Goal: Task Accomplishment & Management: Use online tool/utility

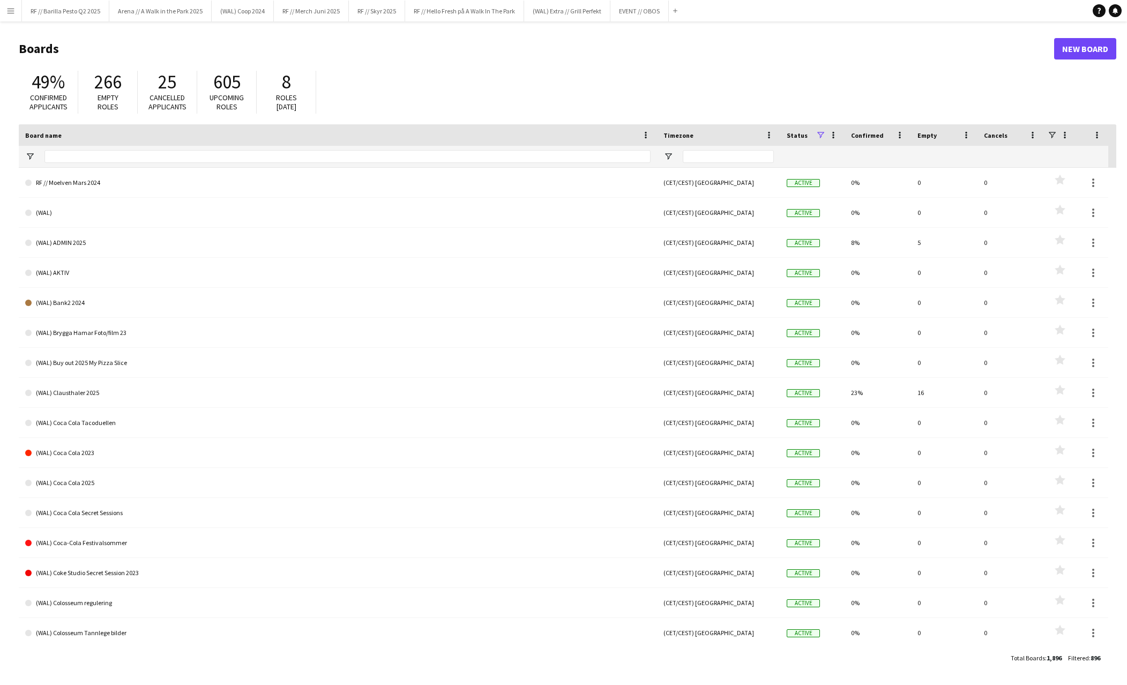
click at [13, 11] on app-icon "Menu" at bounding box center [10, 10] width 9 height 9
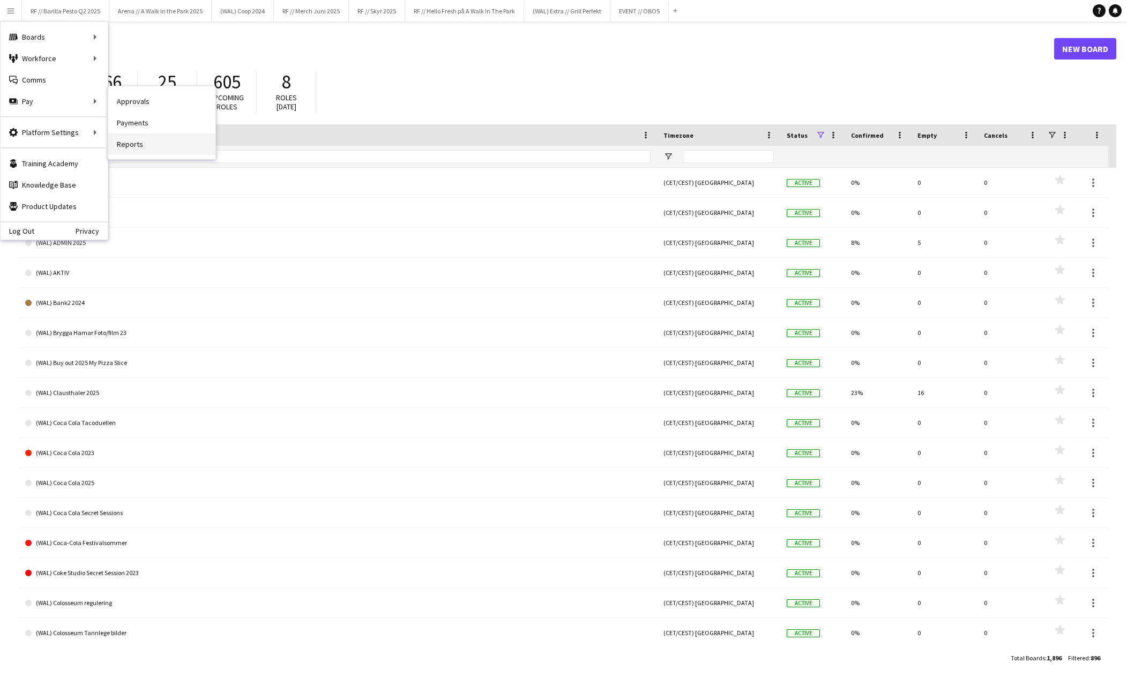
click at [124, 136] on link "Reports" at bounding box center [161, 143] width 107 height 21
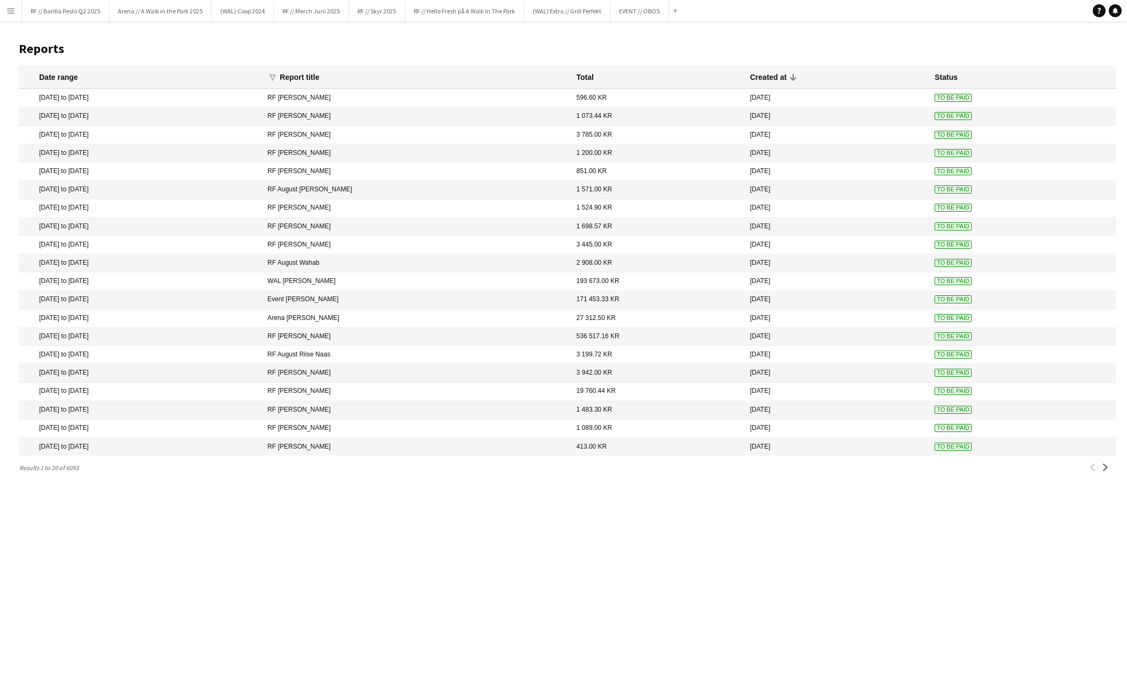
click at [968, 338] on span "To Be Paid" at bounding box center [952, 336] width 37 height 8
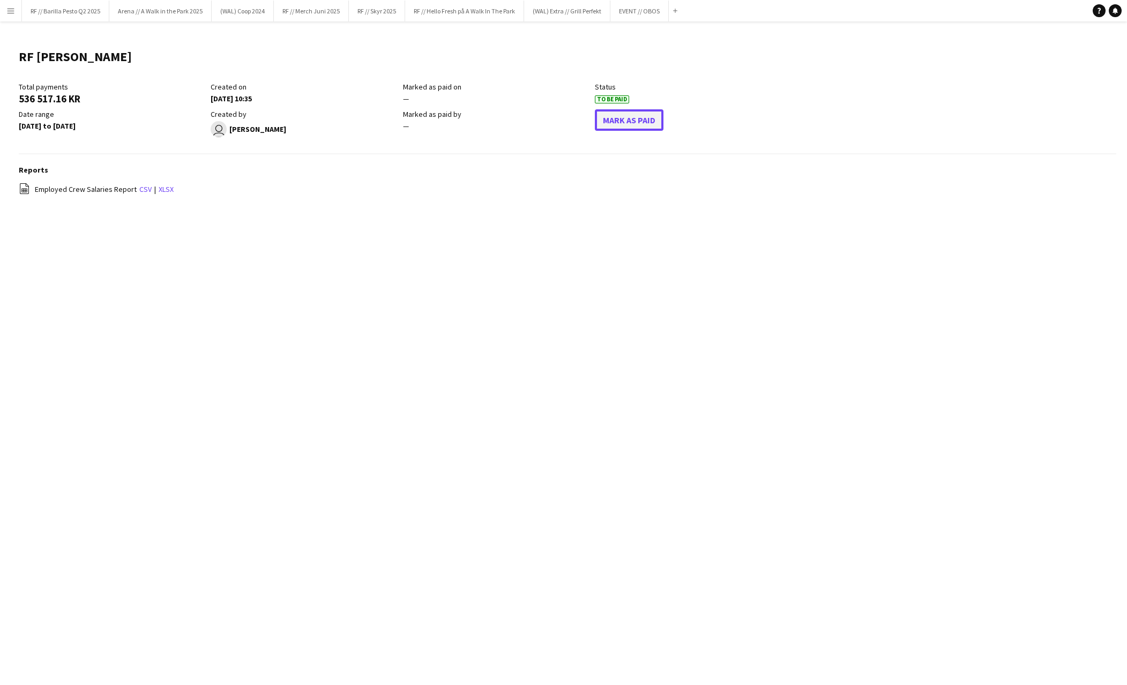
click at [622, 120] on button "Mark As Paid" at bounding box center [629, 119] width 69 height 21
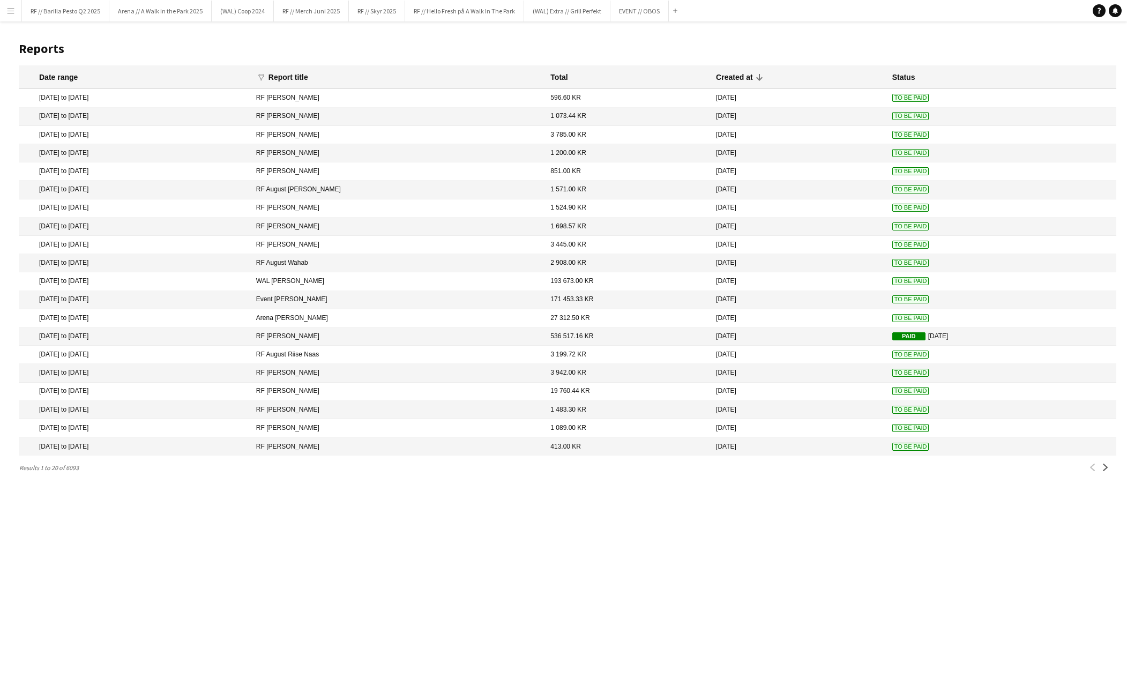
click at [892, 317] on span "To Be Paid" at bounding box center [910, 318] width 37 height 8
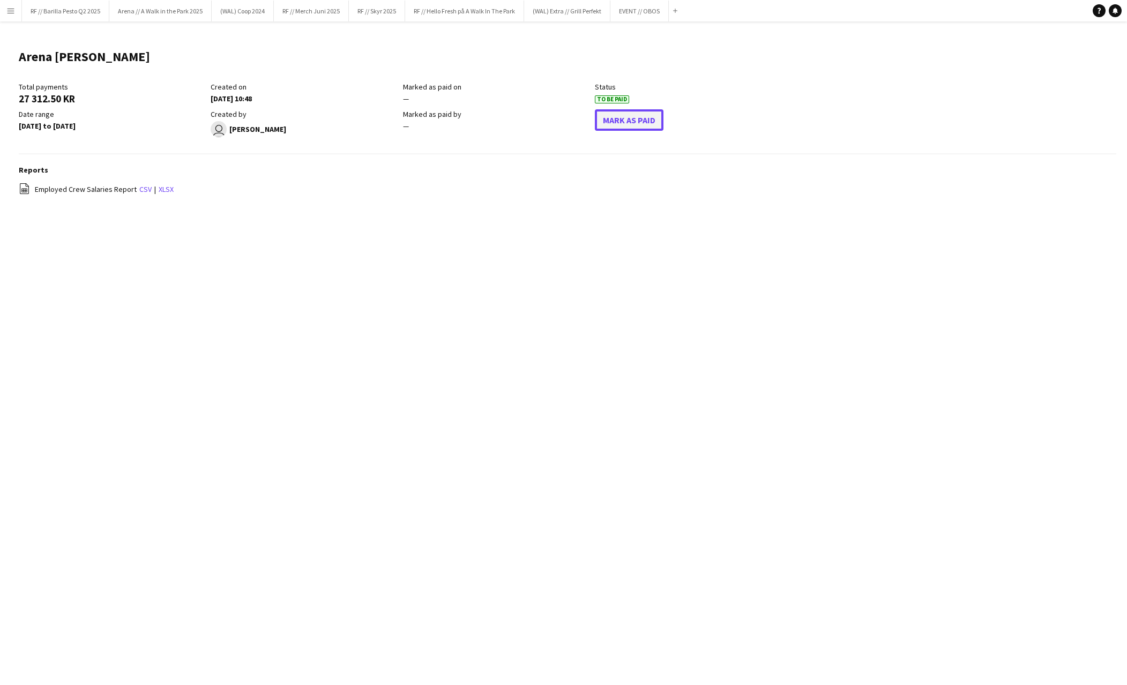
click at [612, 124] on button "Mark As Paid" at bounding box center [629, 119] width 69 height 21
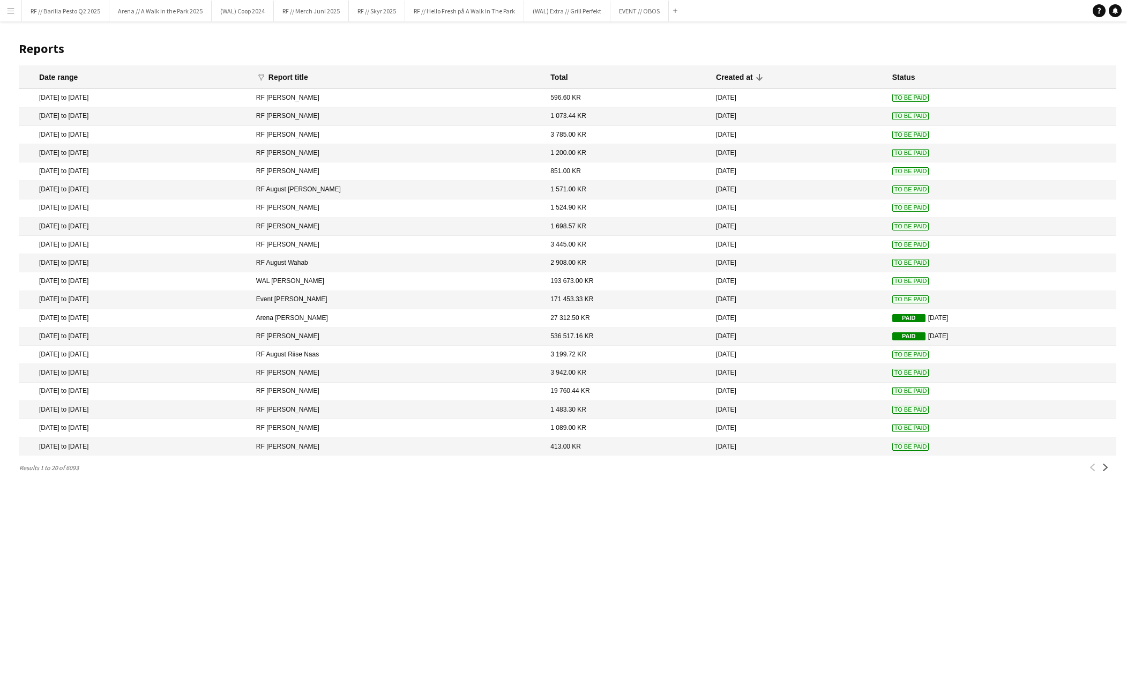
click at [892, 296] on span "To Be Paid" at bounding box center [910, 299] width 37 height 8
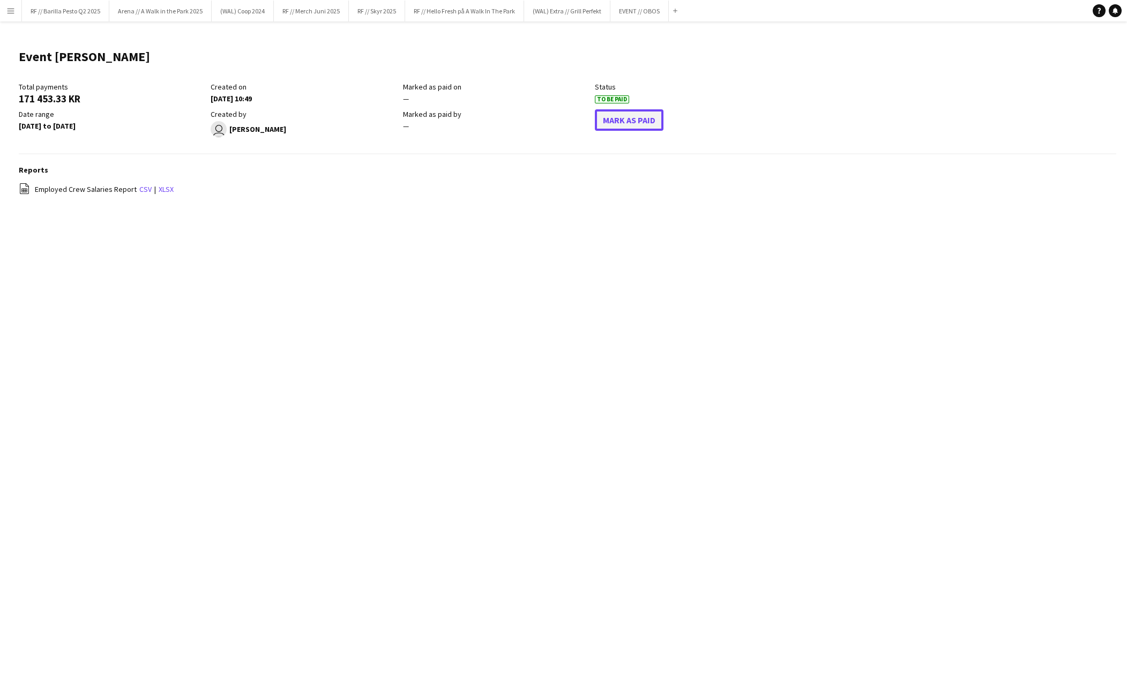
click at [624, 118] on button "Mark As Paid" at bounding box center [629, 119] width 69 height 21
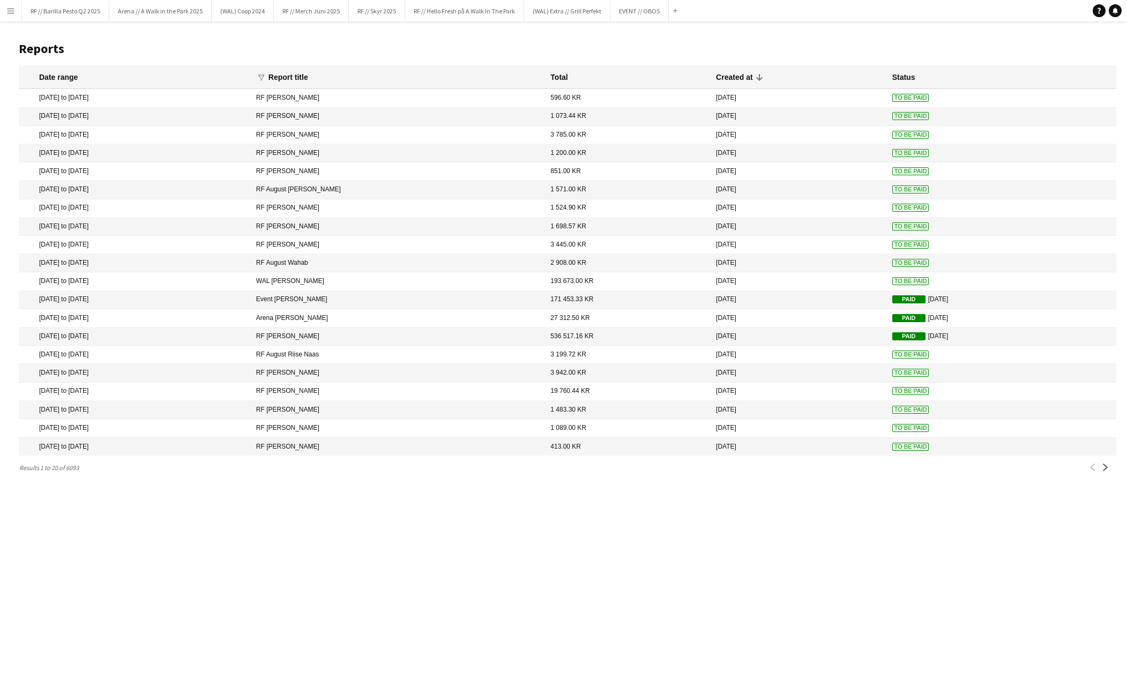
click at [892, 282] on span "To Be Paid" at bounding box center [910, 281] width 37 height 8
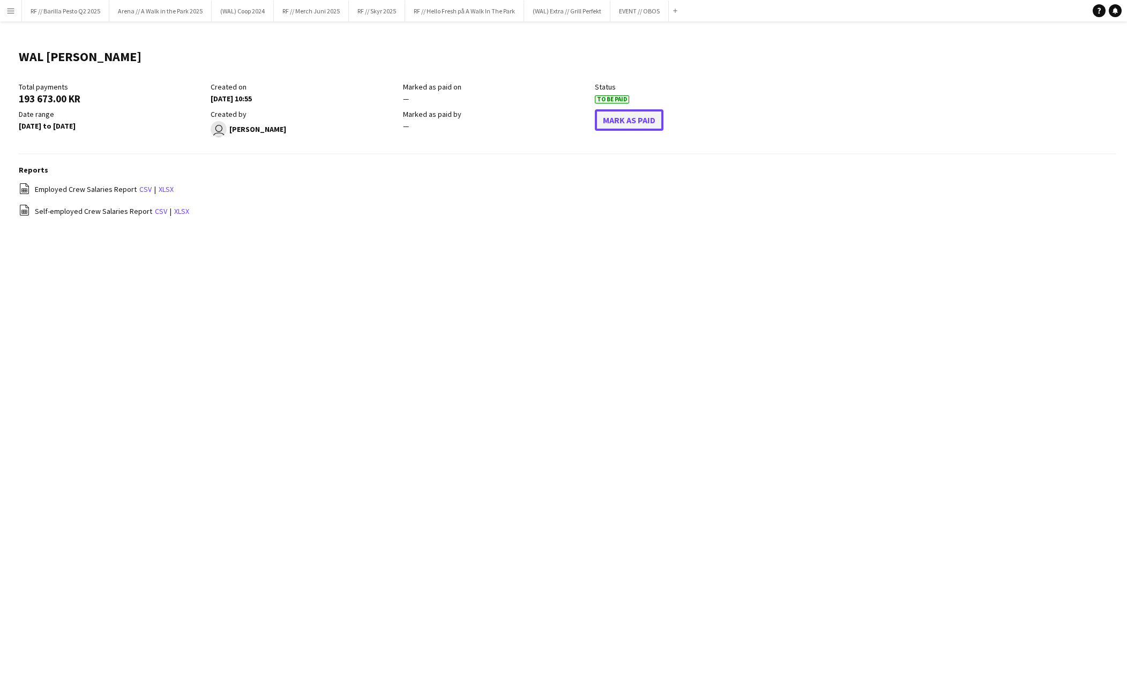
click at [616, 128] on button "Mark As Paid" at bounding box center [629, 119] width 69 height 21
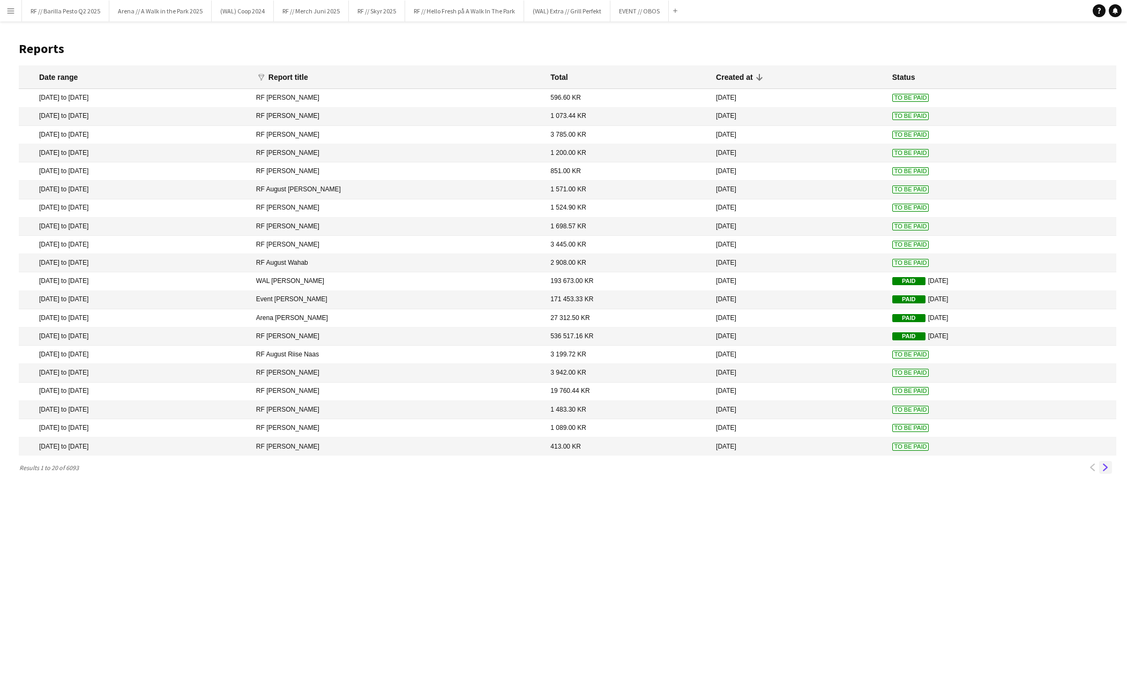
click at [1102, 468] on app-icon "Next" at bounding box center [1106, 467] width 8 height 8
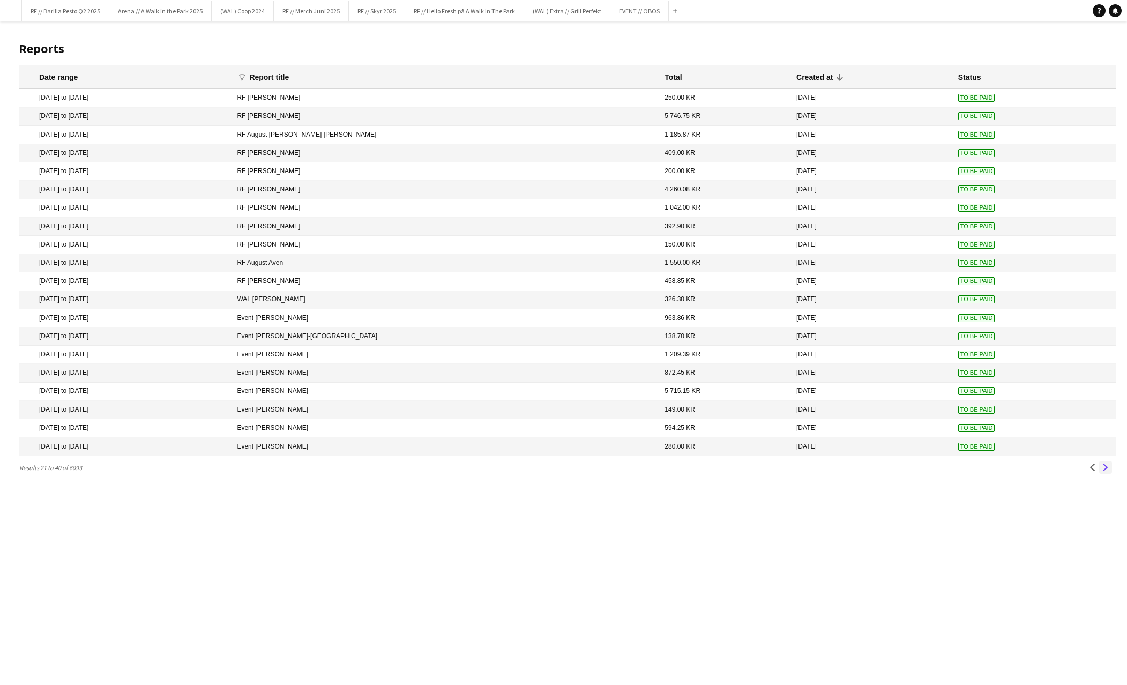
click at [1103, 468] on app-icon "Next" at bounding box center [1106, 467] width 8 height 8
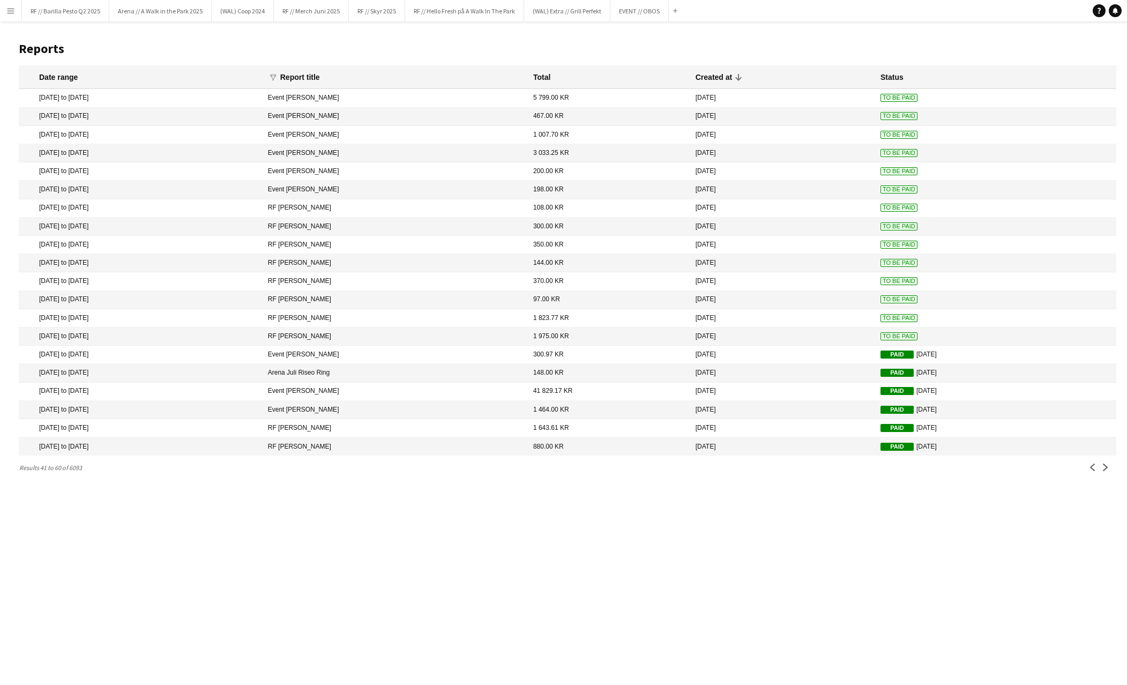
click at [880, 189] on span "To Be Paid" at bounding box center [898, 189] width 37 height 8
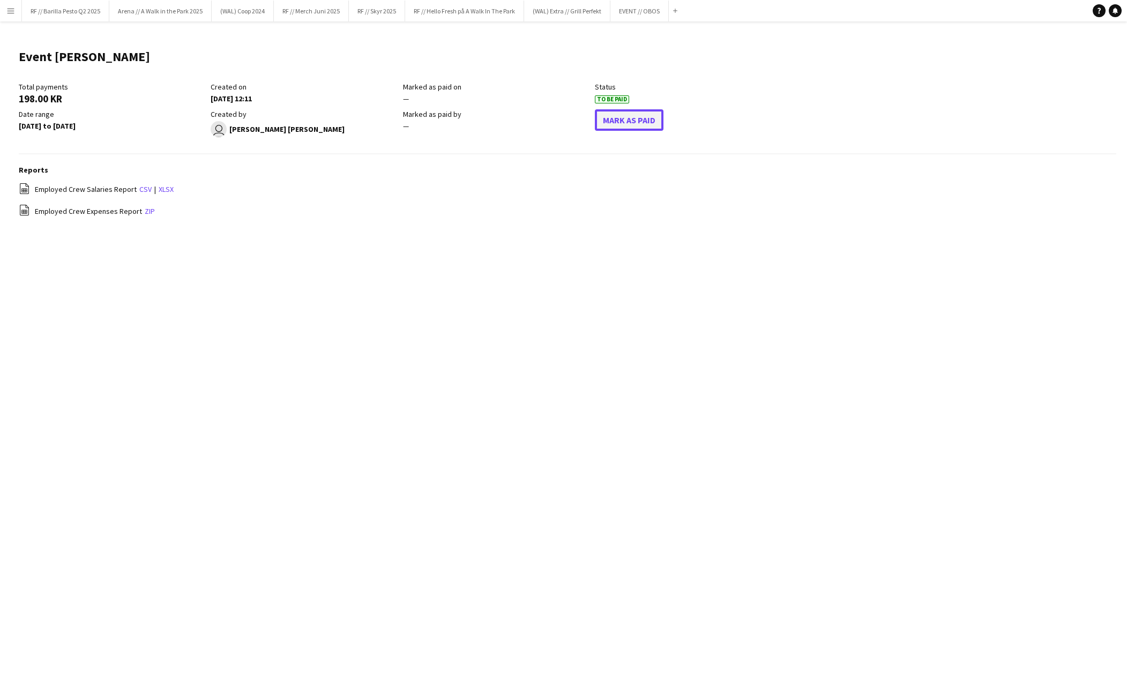
click at [658, 124] on button "Mark As Paid" at bounding box center [629, 119] width 69 height 21
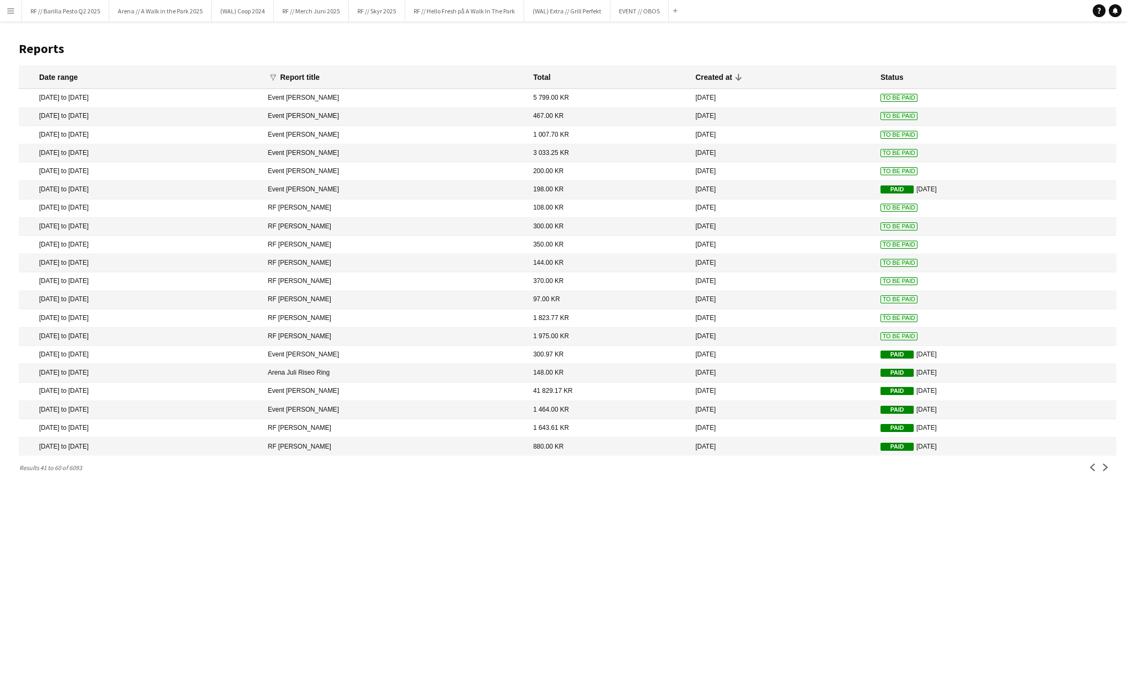
click at [875, 166] on mat-cell "To Be Paid" at bounding box center [995, 171] width 241 height 18
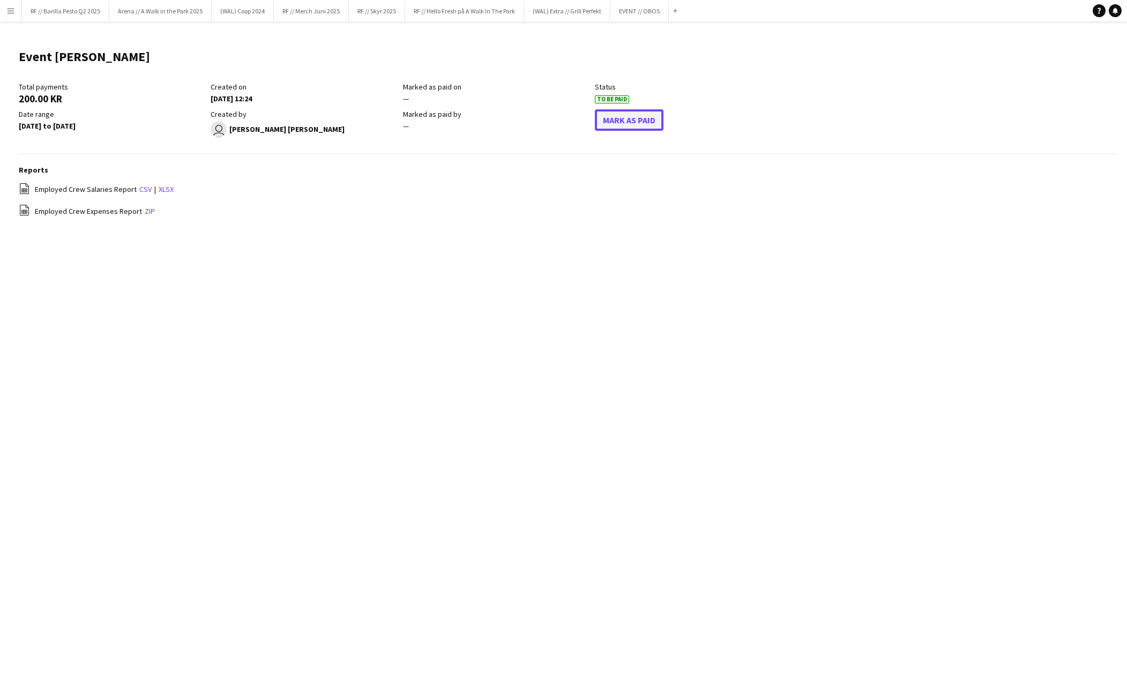
click at [642, 118] on button "Mark As Paid" at bounding box center [629, 119] width 69 height 21
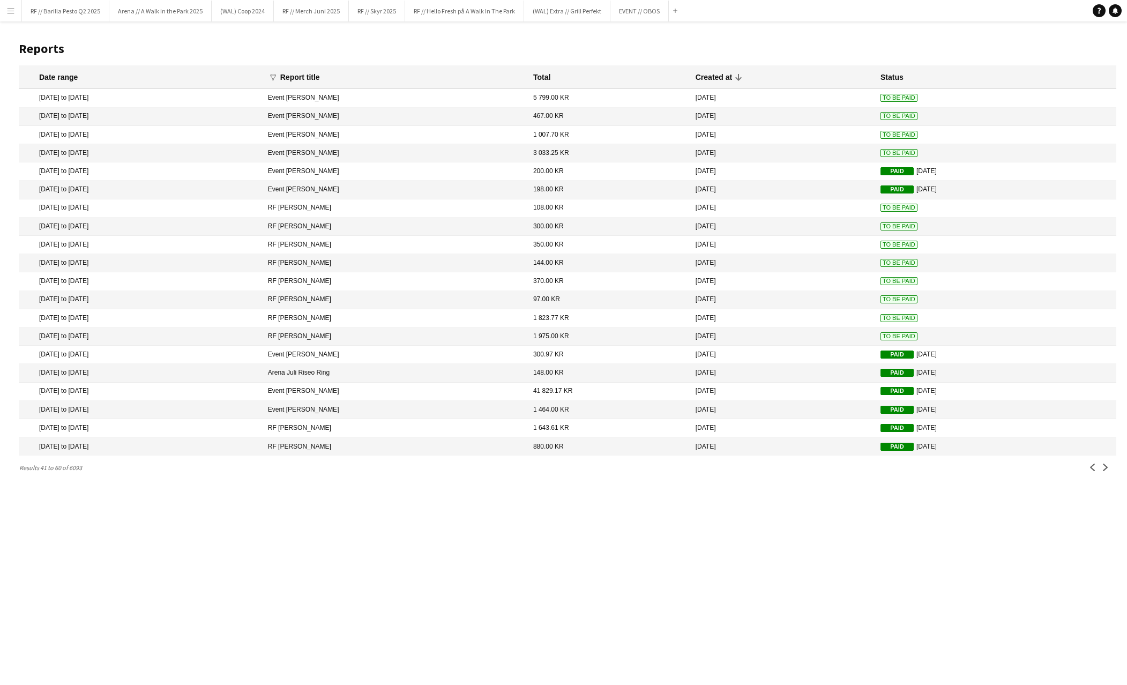
click at [880, 97] on span "To Be Paid" at bounding box center [898, 98] width 37 height 8
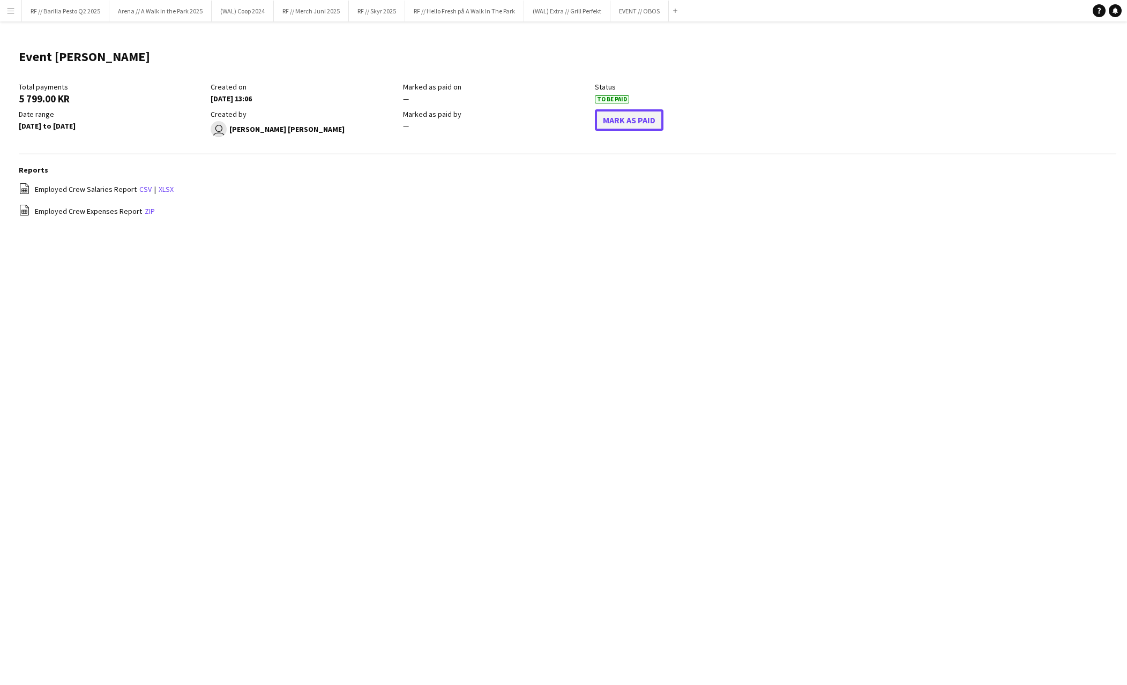
click at [648, 116] on button "Mark As Paid" at bounding box center [629, 119] width 69 height 21
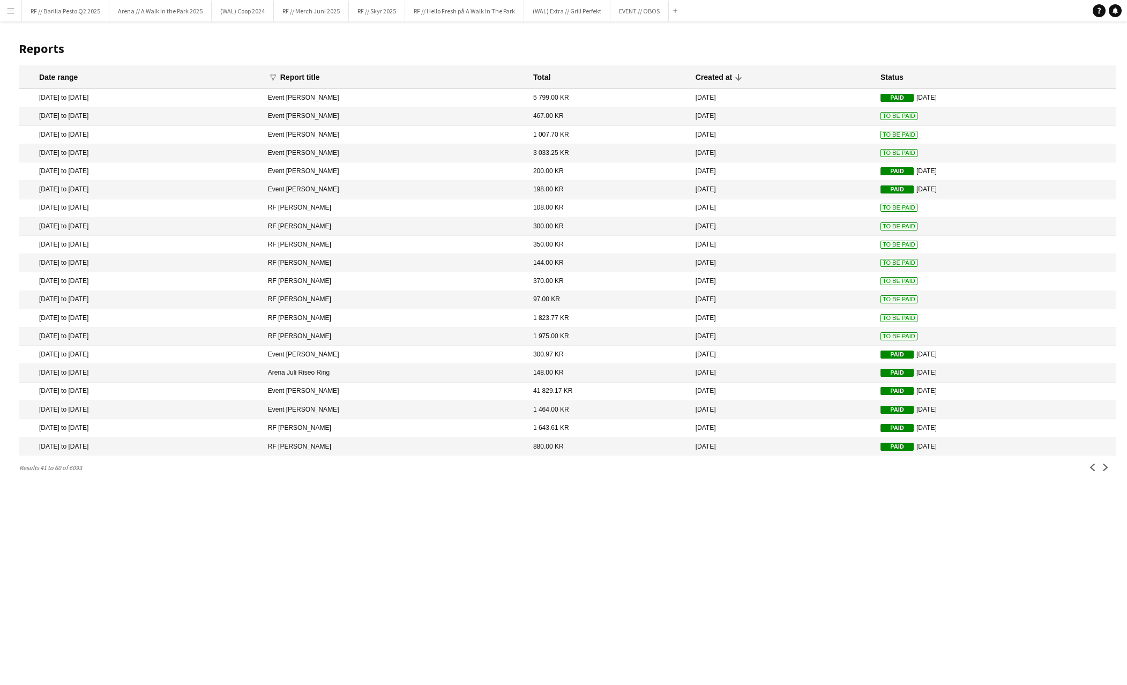
click at [880, 152] on span "To Be Paid" at bounding box center [898, 153] width 37 height 8
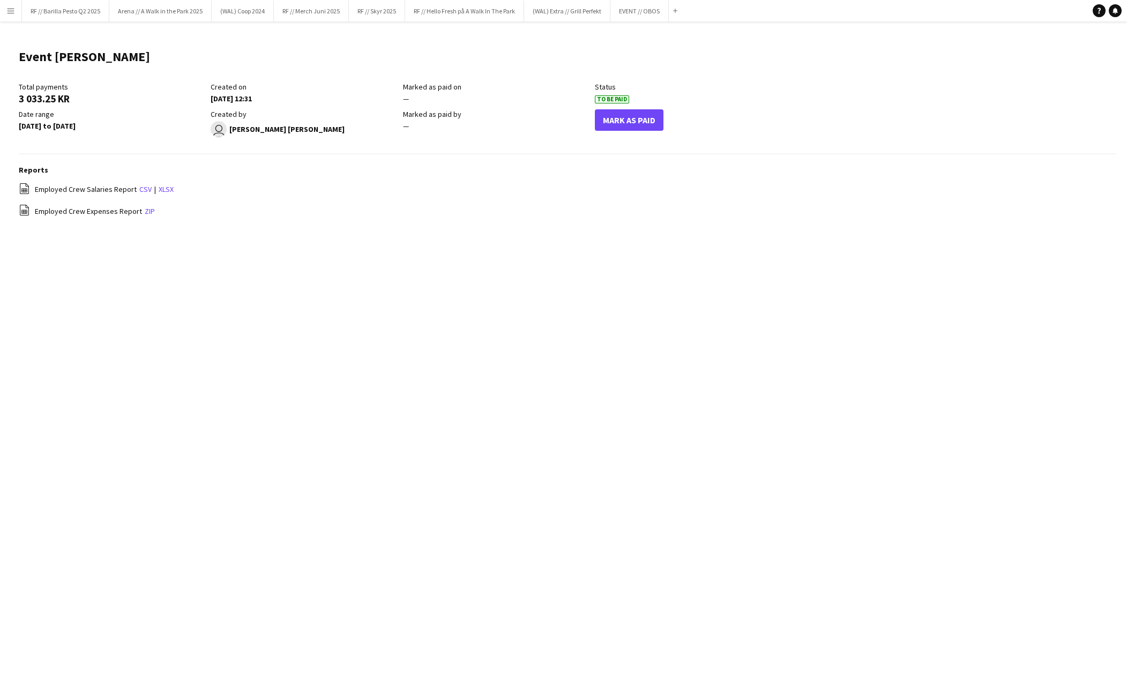
click at [681, 132] on div "Mark As Paid" at bounding box center [691, 123] width 192 height 28
click at [632, 123] on button "Mark As Paid" at bounding box center [629, 119] width 69 height 21
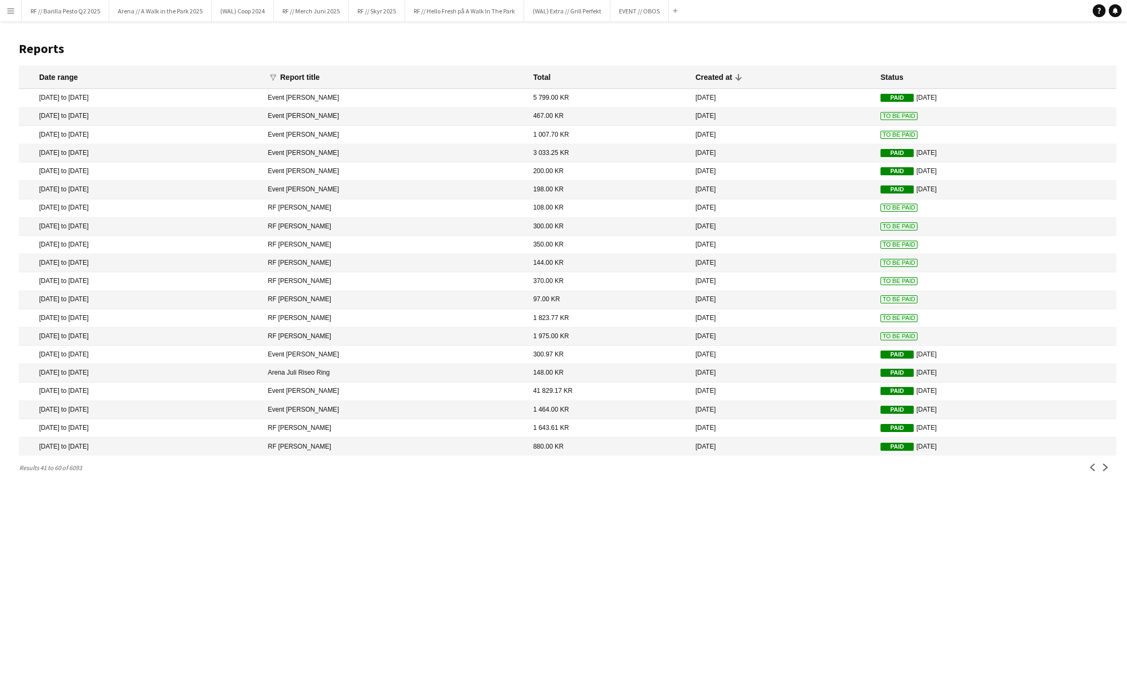
click at [880, 132] on span "To Be Paid" at bounding box center [898, 135] width 37 height 8
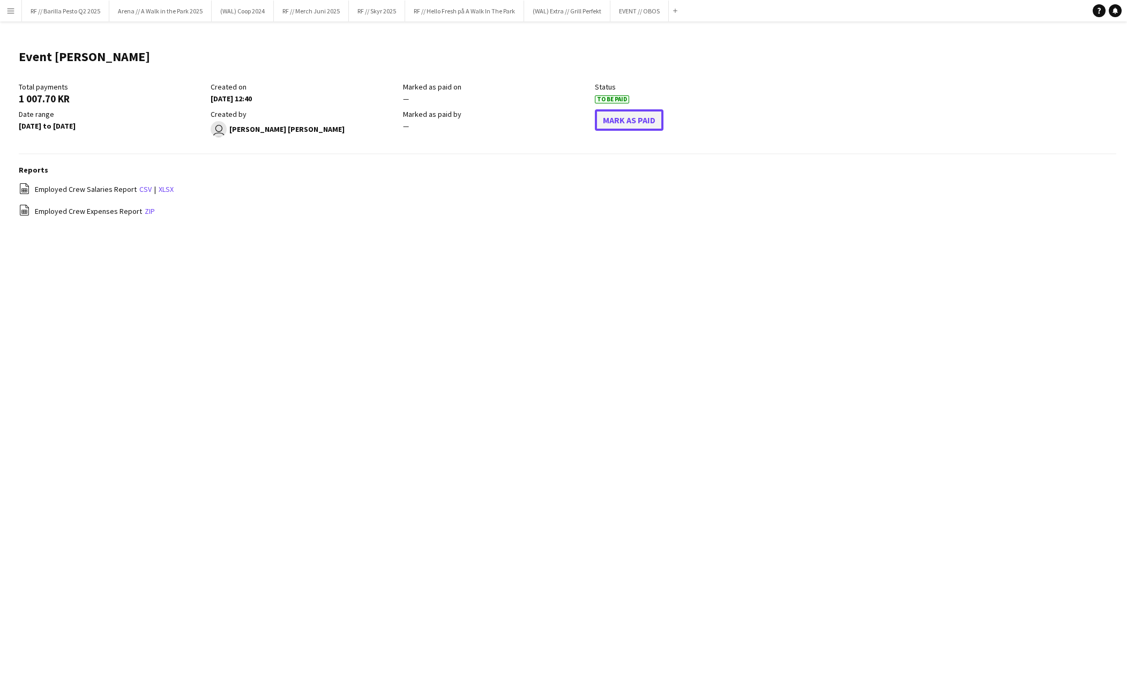
click at [649, 123] on button "Mark As Paid" at bounding box center [629, 119] width 69 height 21
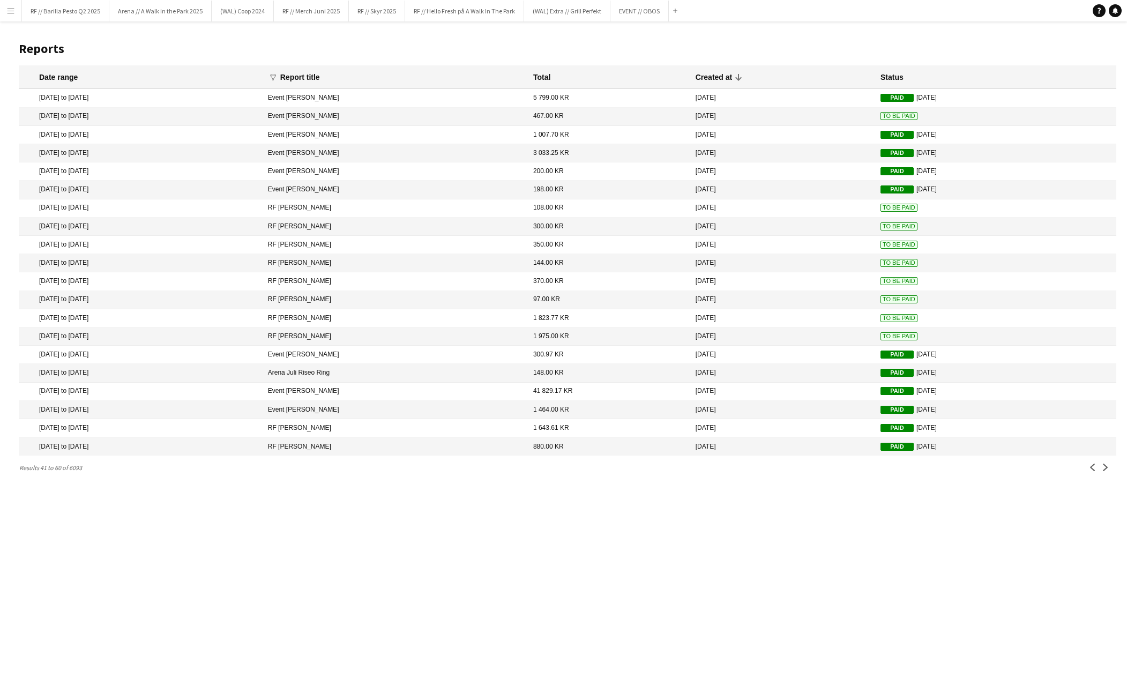
click at [880, 113] on span "To Be Paid" at bounding box center [898, 116] width 37 height 8
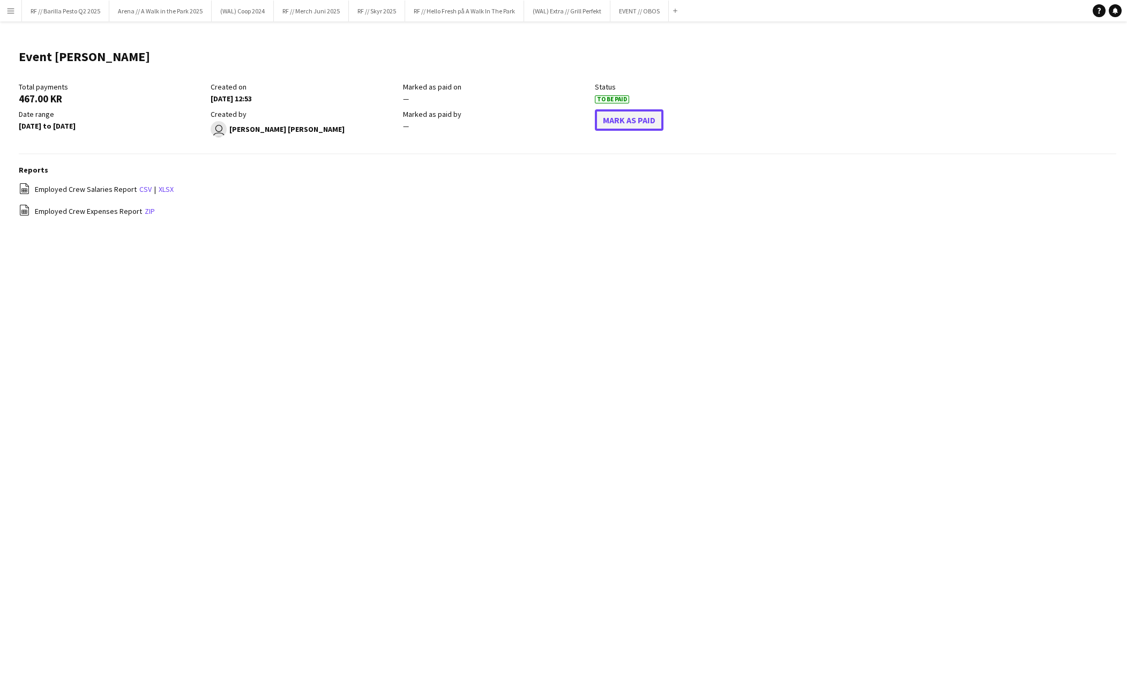
click at [638, 121] on button "Mark As Paid" at bounding box center [629, 119] width 69 height 21
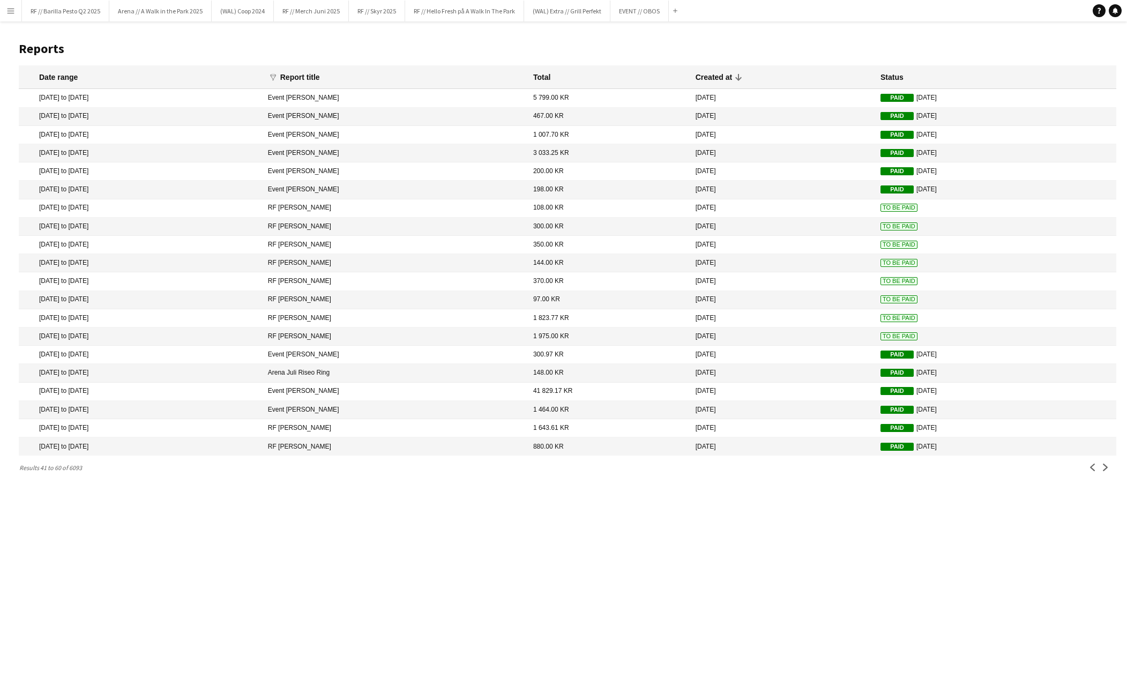
click at [880, 334] on span "To Be Paid" at bounding box center [898, 336] width 37 height 8
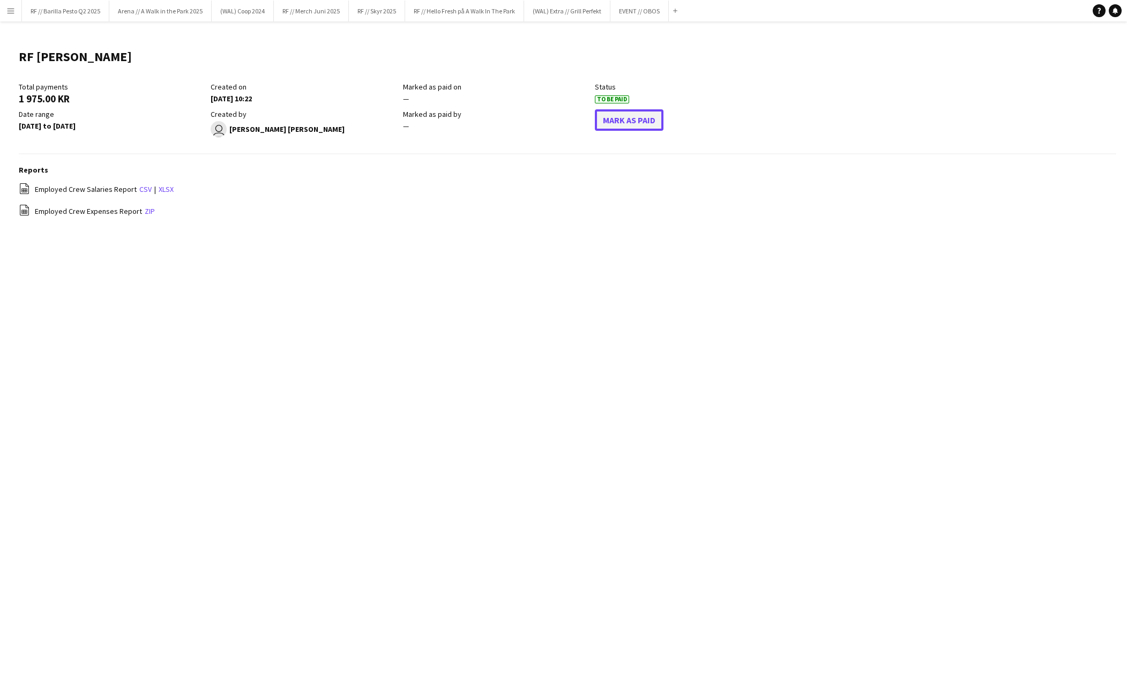
click at [627, 126] on button "Mark As Paid" at bounding box center [629, 119] width 69 height 21
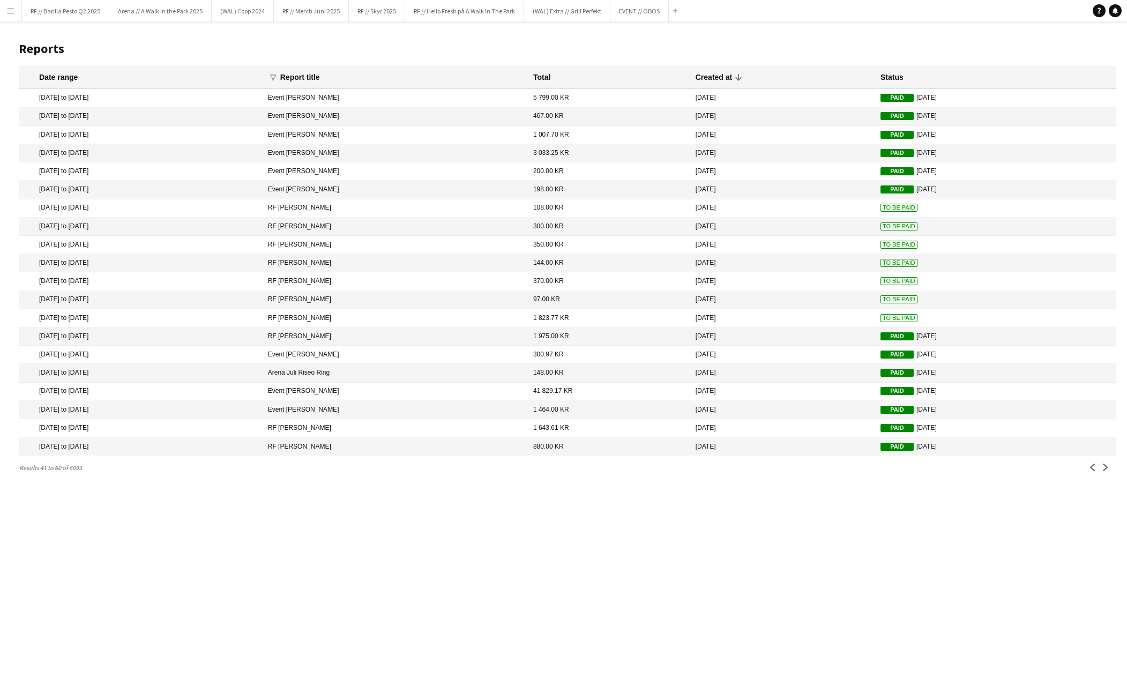
click at [880, 317] on span "To Be Paid" at bounding box center [898, 318] width 37 height 8
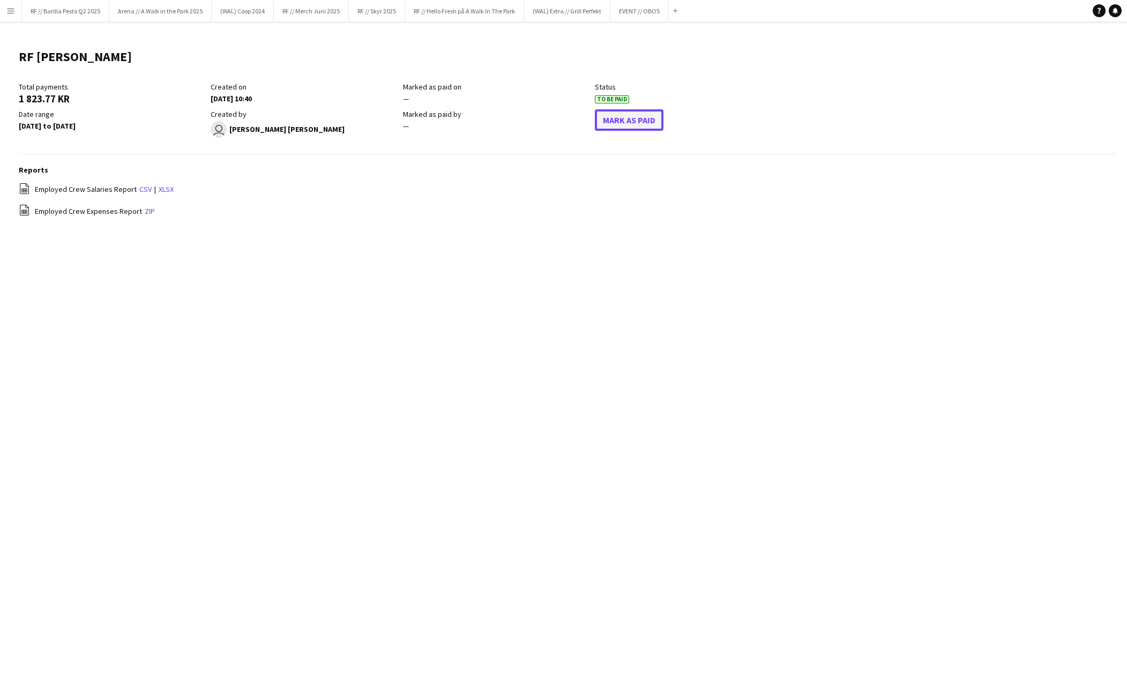
click at [623, 125] on button "Mark As Paid" at bounding box center [629, 119] width 69 height 21
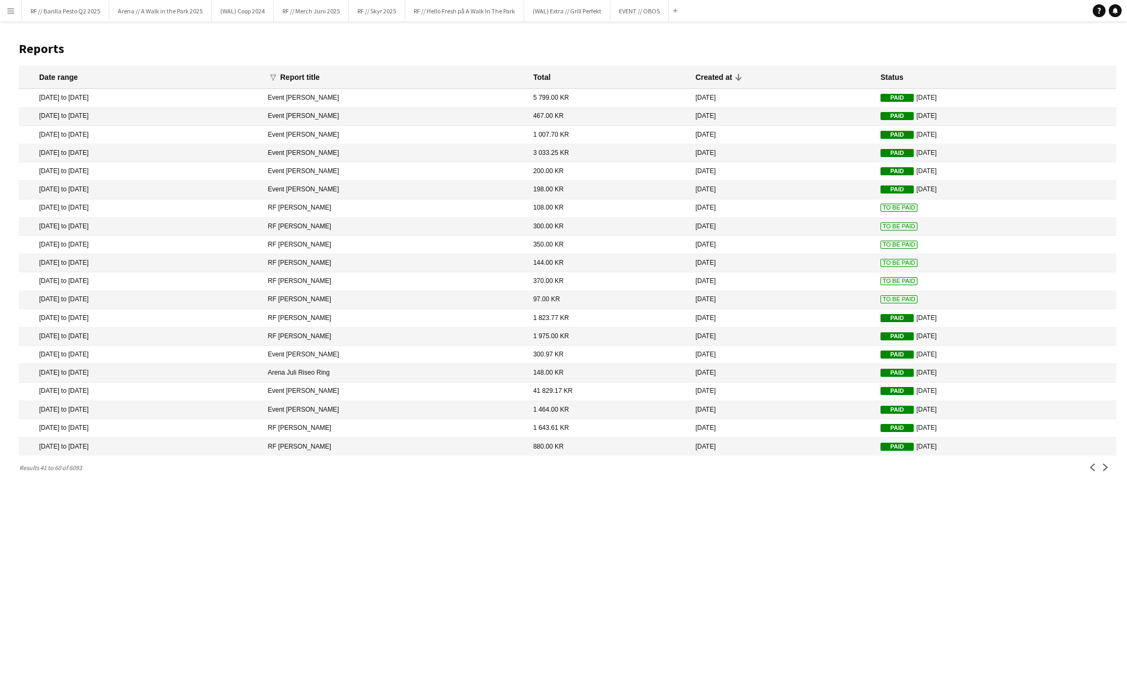
click at [880, 298] on span "To Be Paid" at bounding box center [898, 299] width 37 height 8
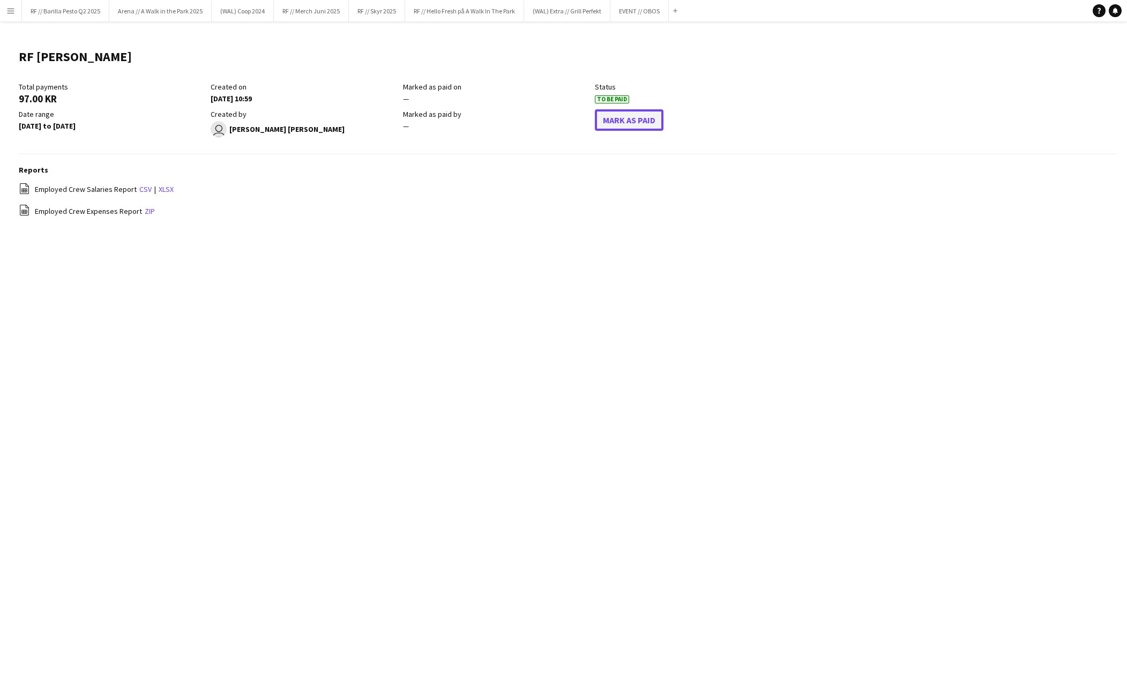
click at [601, 126] on button "Mark As Paid" at bounding box center [629, 119] width 69 height 21
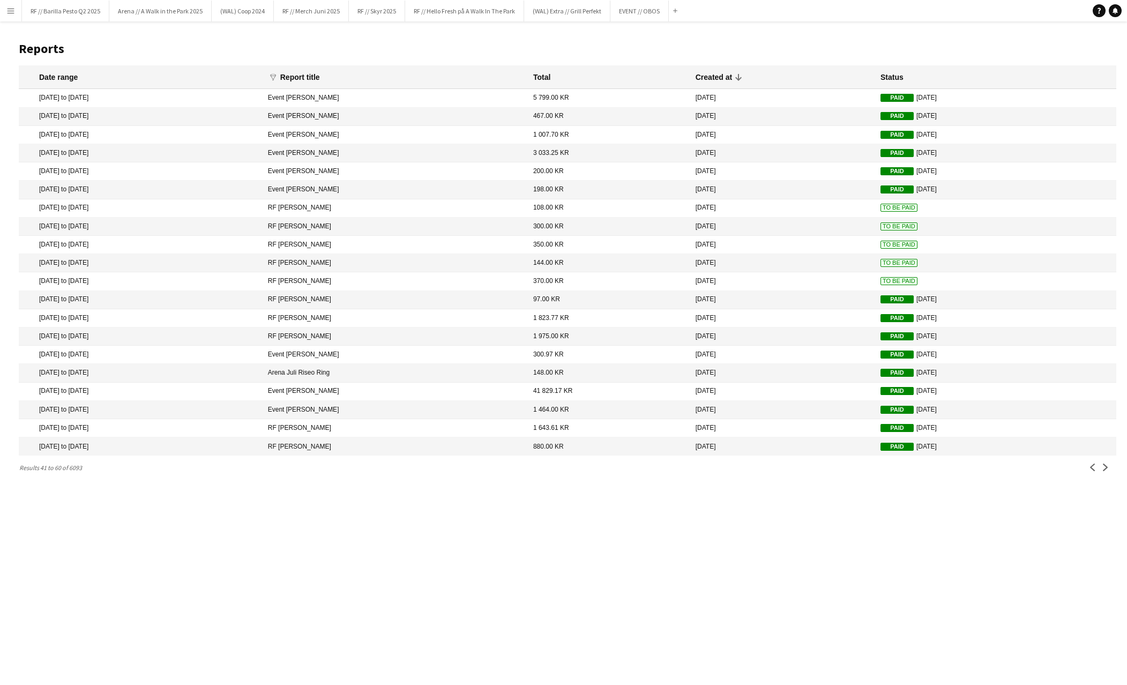
click at [880, 281] on span "To Be Paid" at bounding box center [898, 281] width 37 height 8
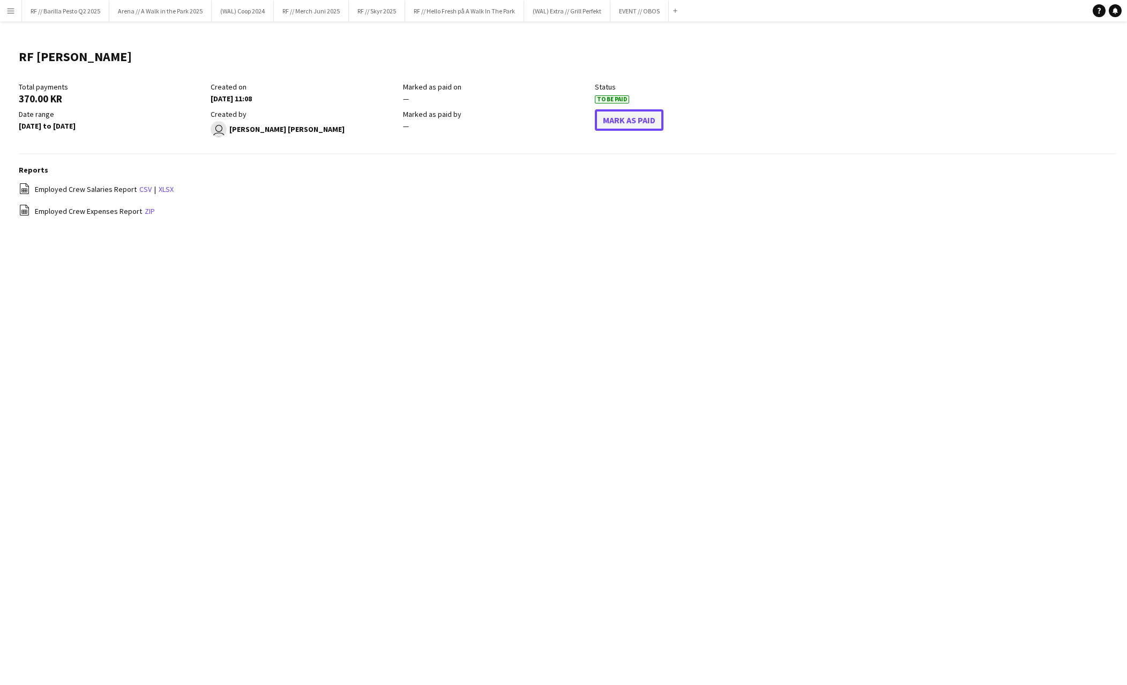
click at [615, 122] on button "Mark As Paid" at bounding box center [629, 119] width 69 height 21
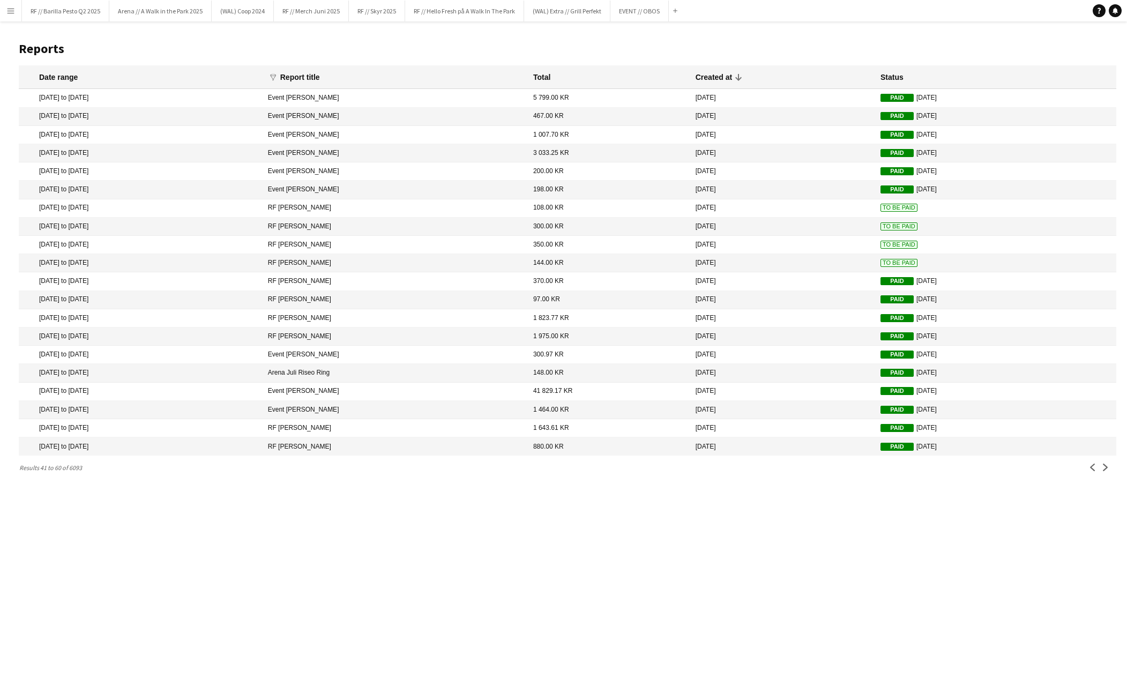
click at [880, 263] on span "To Be Paid" at bounding box center [898, 263] width 37 height 8
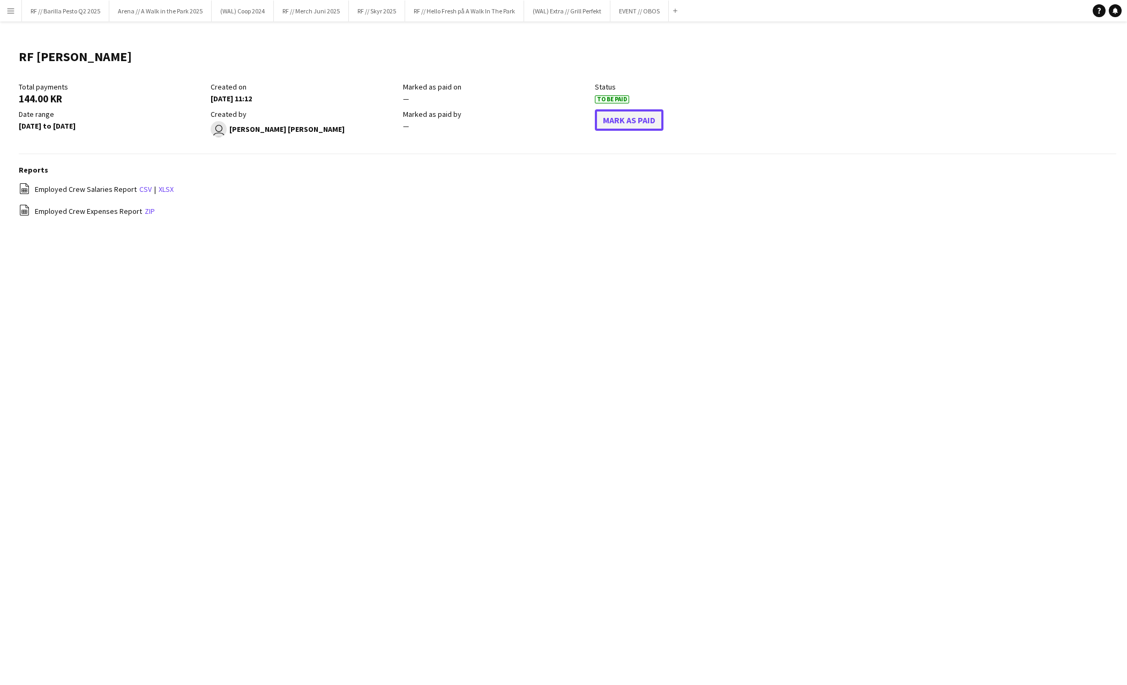
click at [613, 119] on button "Mark As Paid" at bounding box center [629, 119] width 69 height 21
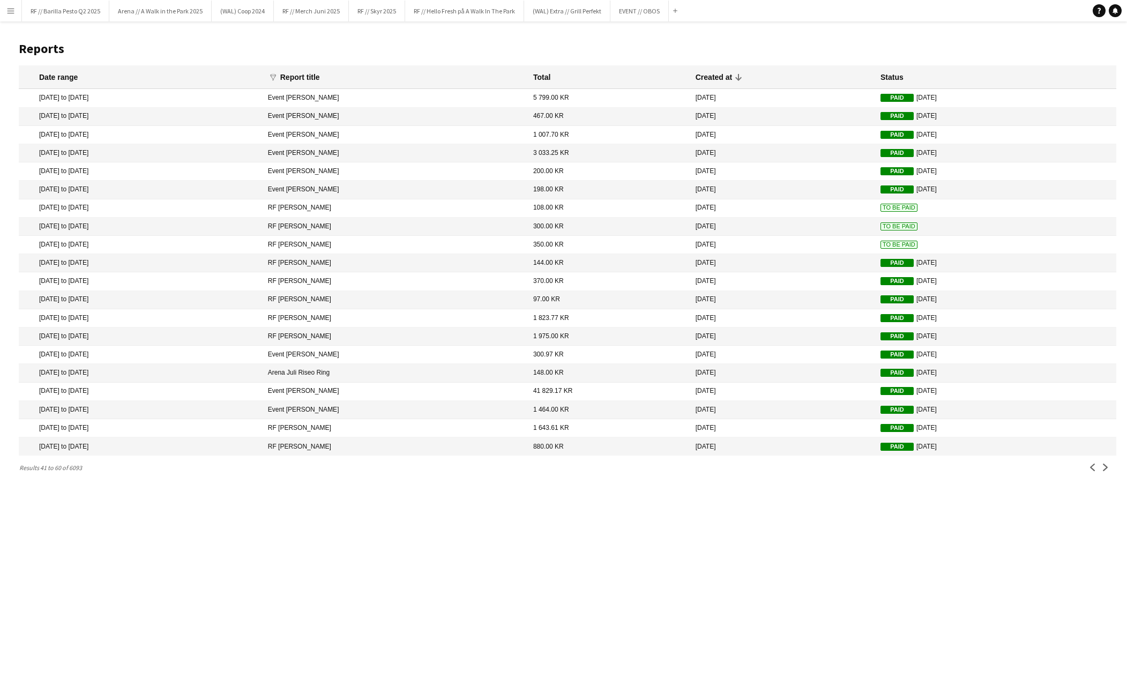
click at [876, 239] on mat-cell "To Be Paid" at bounding box center [995, 245] width 241 height 18
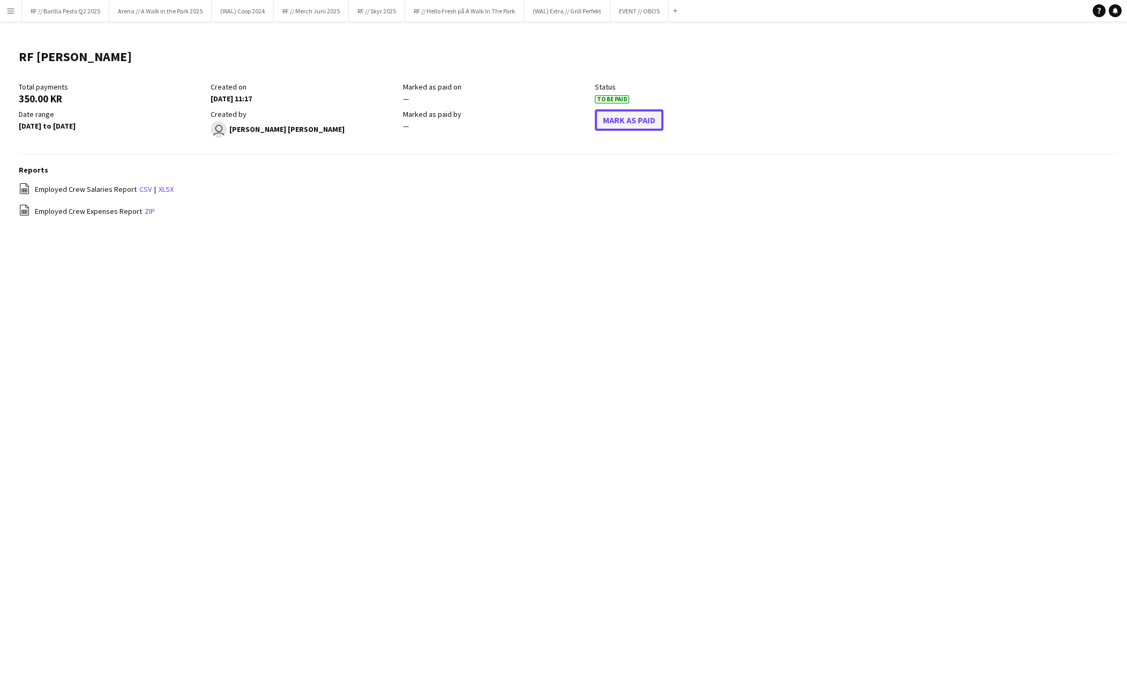
click at [615, 124] on button "Mark As Paid" at bounding box center [629, 119] width 69 height 21
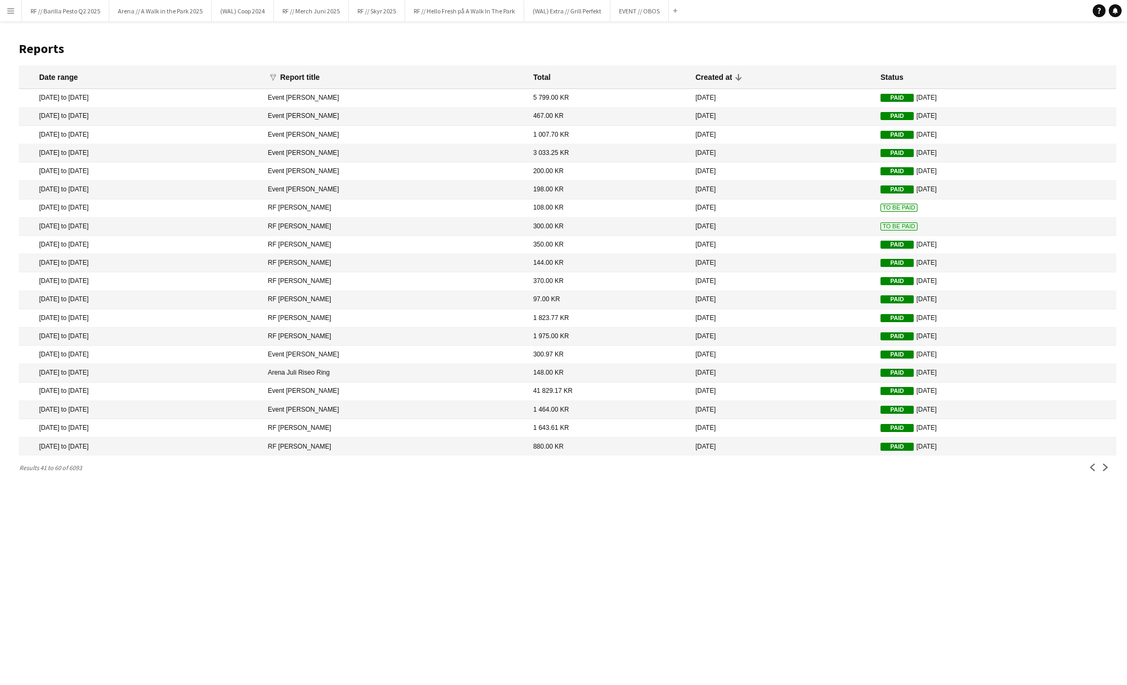
click at [880, 228] on span "To Be Paid" at bounding box center [898, 226] width 37 height 8
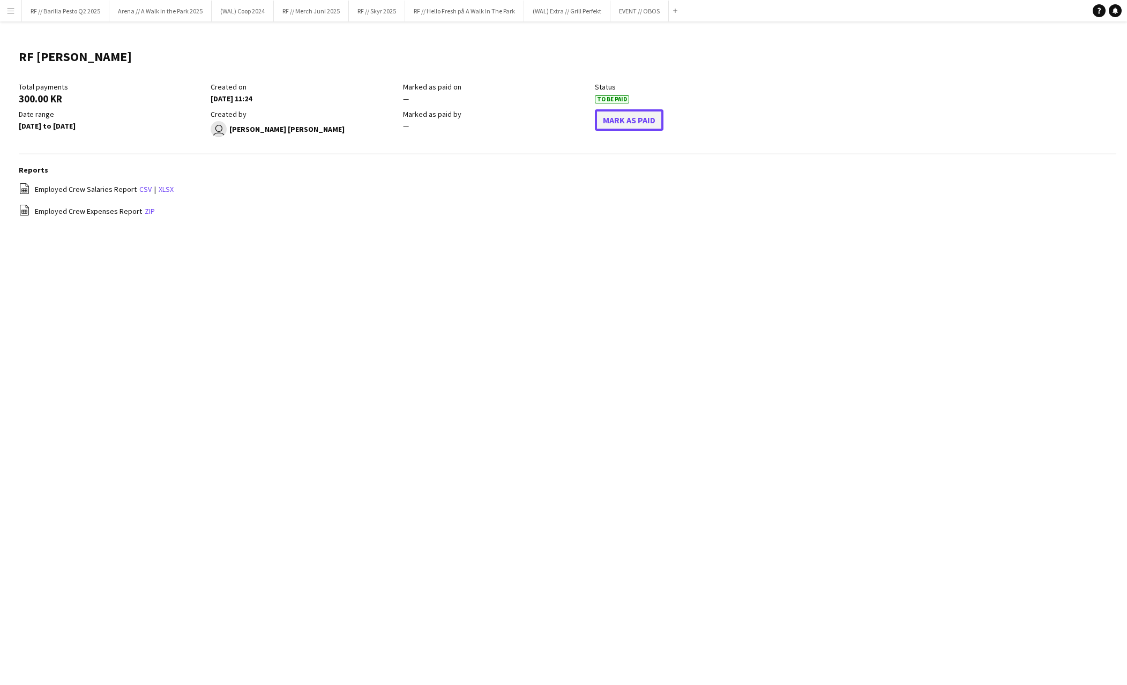
click at [624, 117] on button "Mark As Paid" at bounding box center [629, 119] width 69 height 21
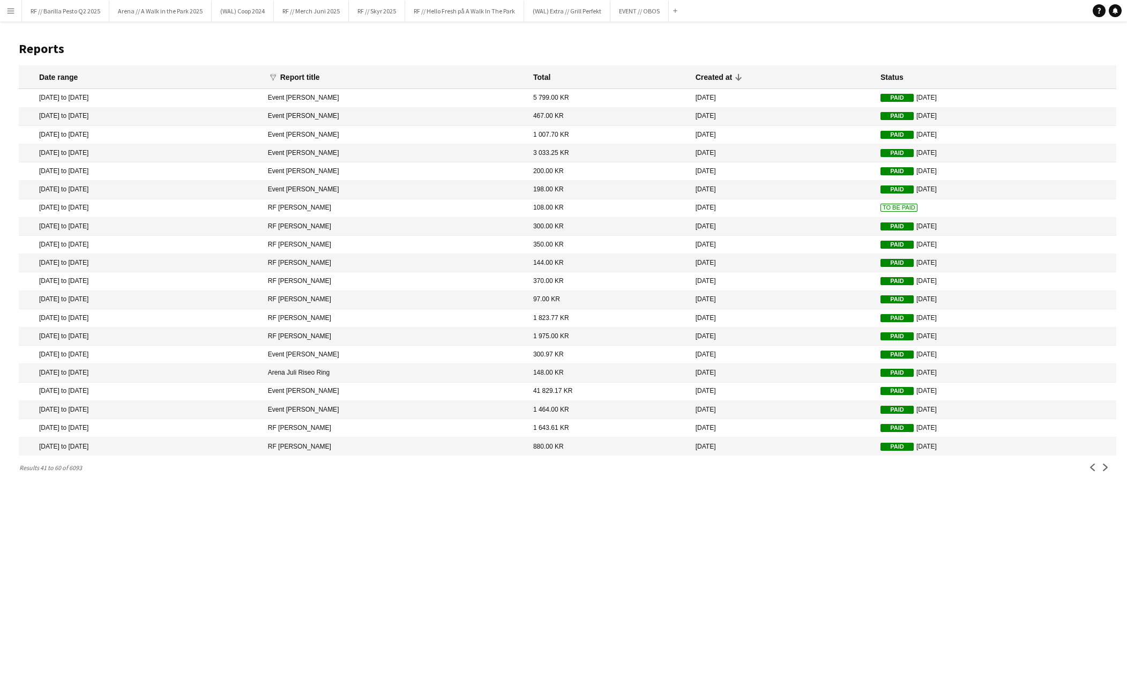
click at [880, 206] on span "To Be Paid" at bounding box center [898, 208] width 37 height 8
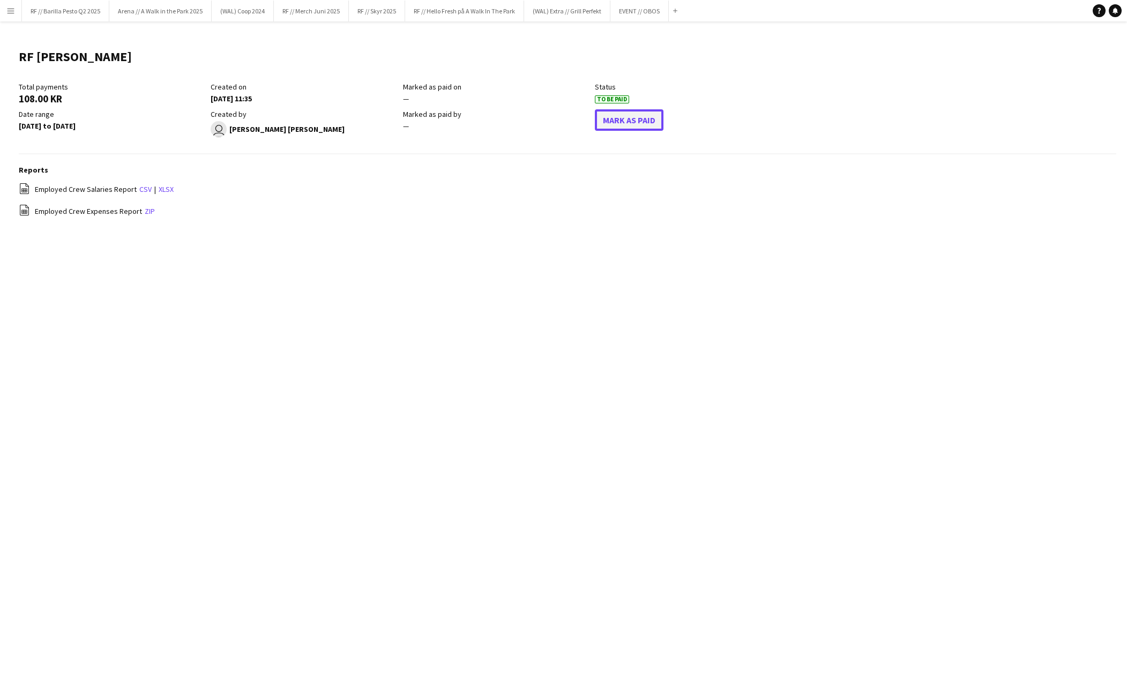
click at [624, 123] on button "Mark As Paid" at bounding box center [629, 119] width 69 height 21
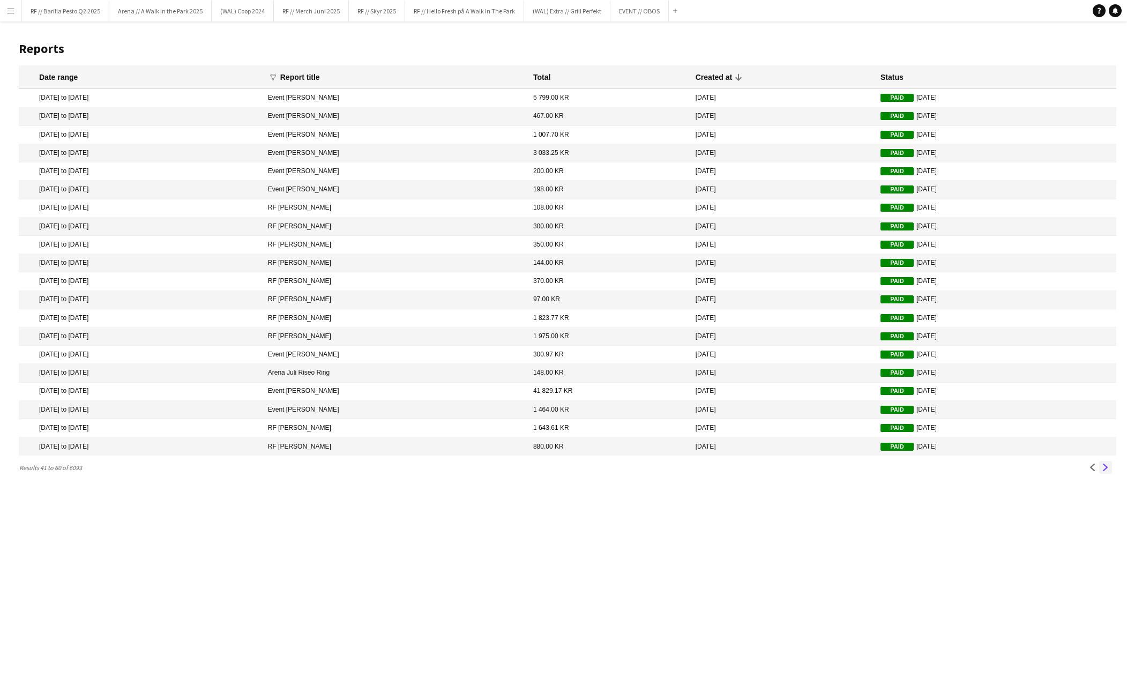
click at [1111, 467] on button "Next" at bounding box center [1105, 467] width 13 height 13
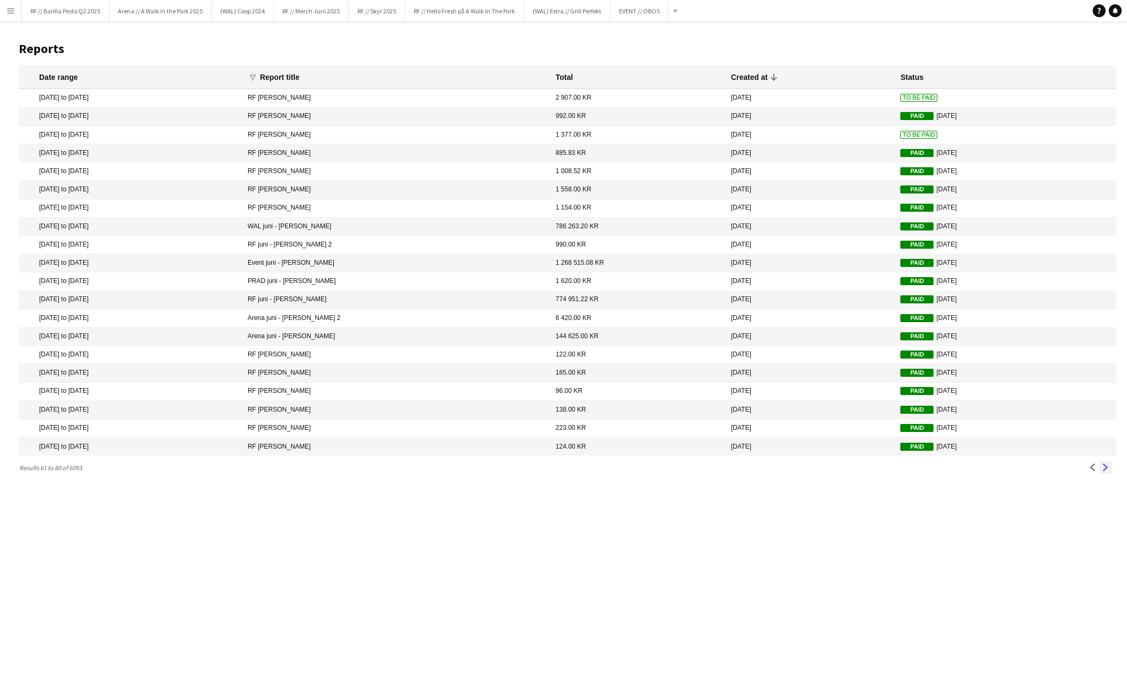
click at [1105, 466] on app-icon "Next" at bounding box center [1106, 467] width 8 height 8
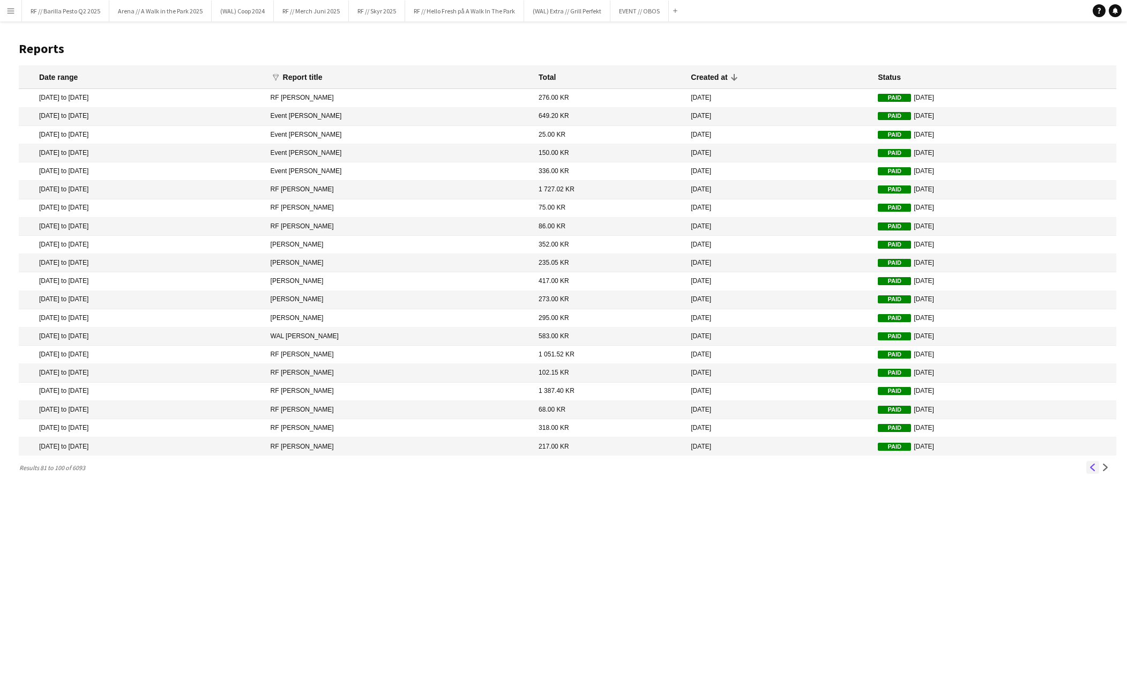
click at [1096, 469] on button "Previous" at bounding box center [1092, 467] width 13 height 13
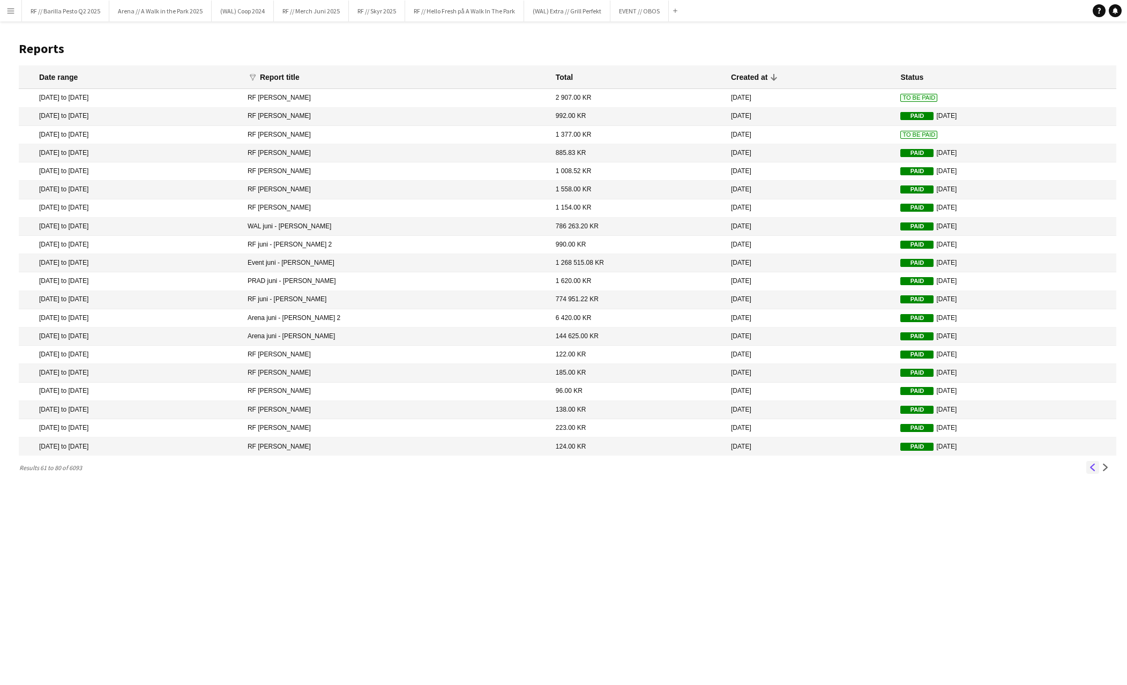
click at [1096, 469] on button "Previous" at bounding box center [1092, 467] width 13 height 13
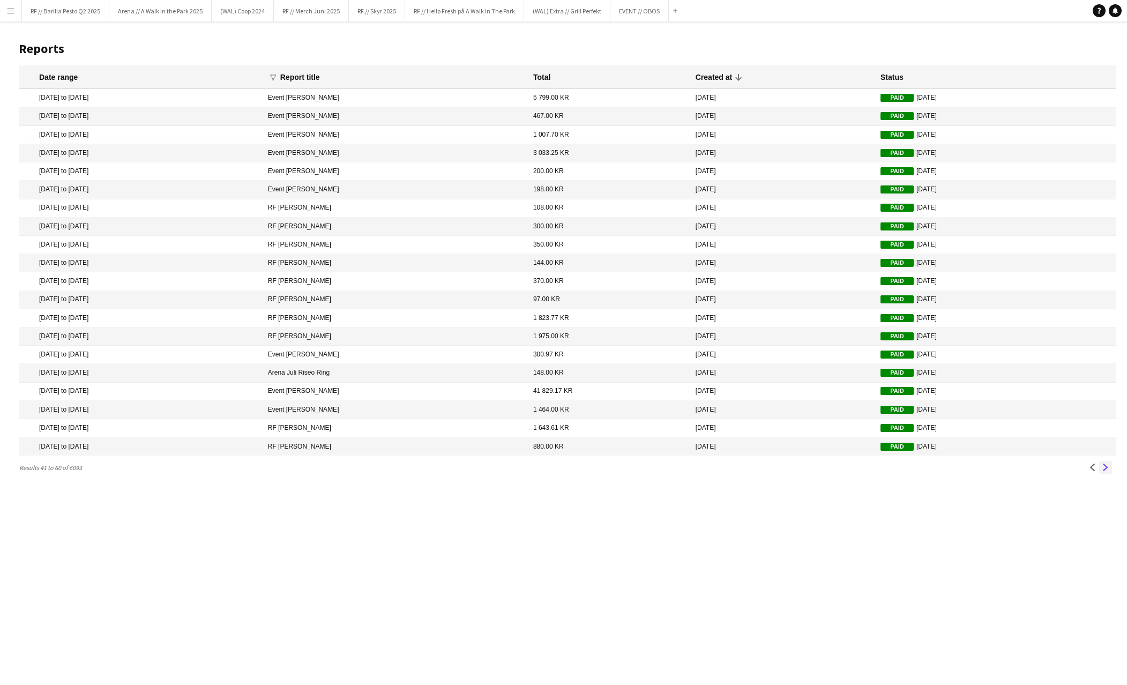
click at [1104, 468] on app-icon "Next" at bounding box center [1106, 467] width 8 height 8
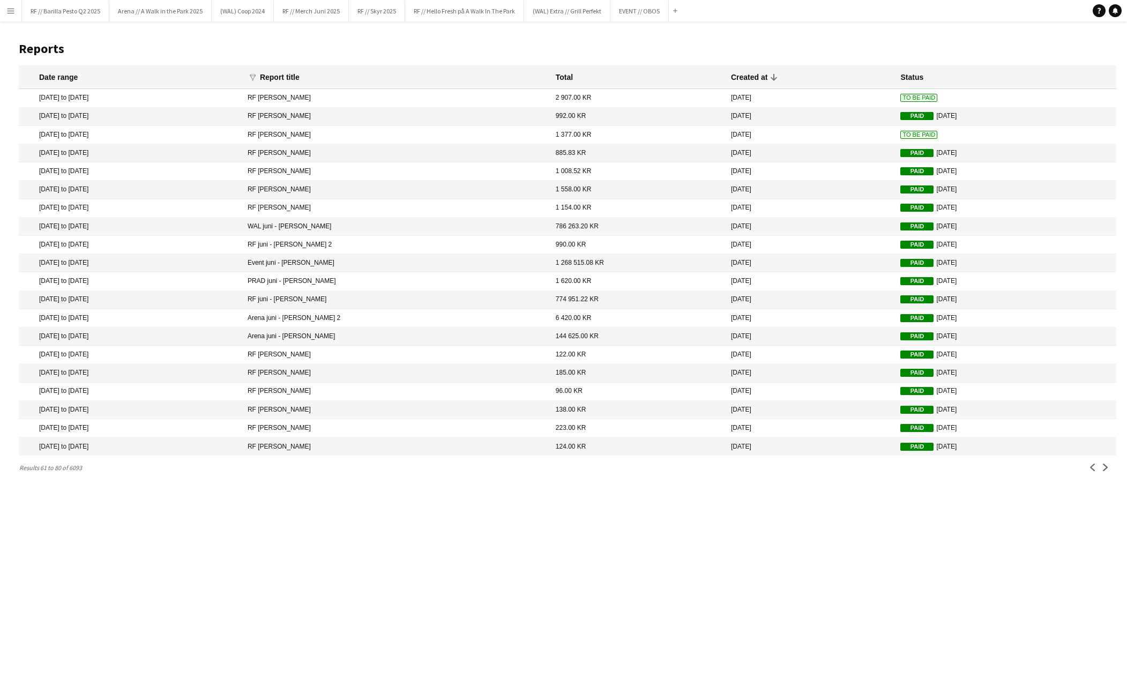
click at [357, 134] on mat-cell "RF [PERSON_NAME]" at bounding box center [396, 135] width 308 height 18
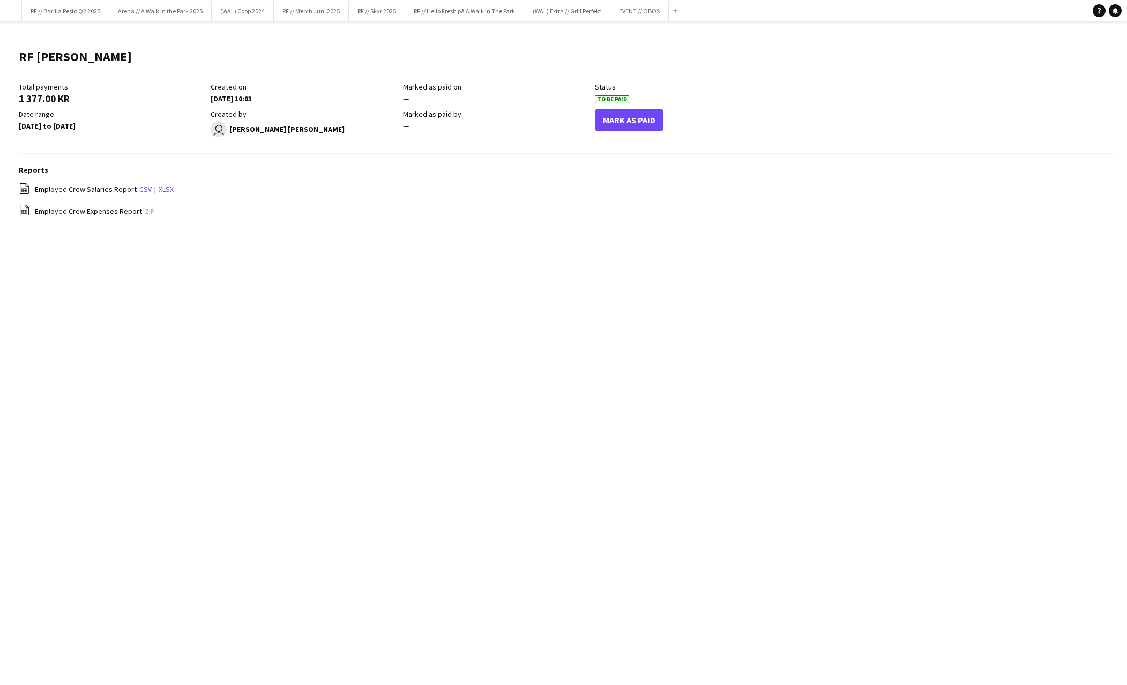
click at [145, 212] on link "zip" at bounding box center [150, 211] width 10 height 10
click at [640, 127] on button "Mark As Paid" at bounding box center [629, 119] width 69 height 21
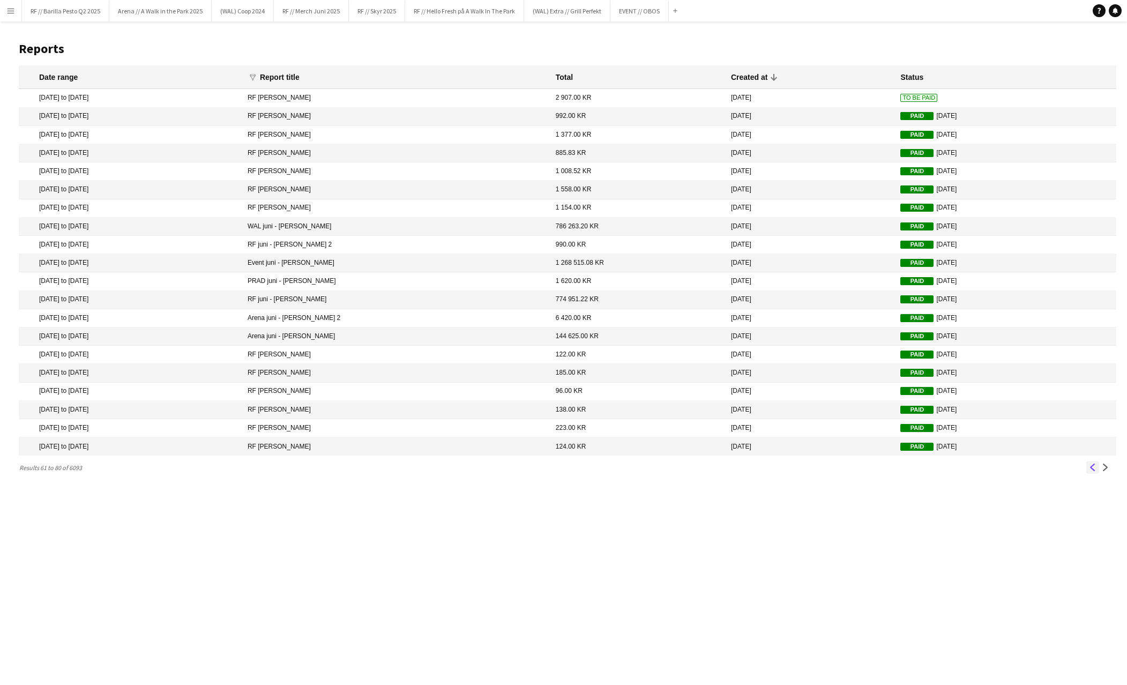
click at [1088, 467] on button "Previous" at bounding box center [1092, 467] width 13 height 13
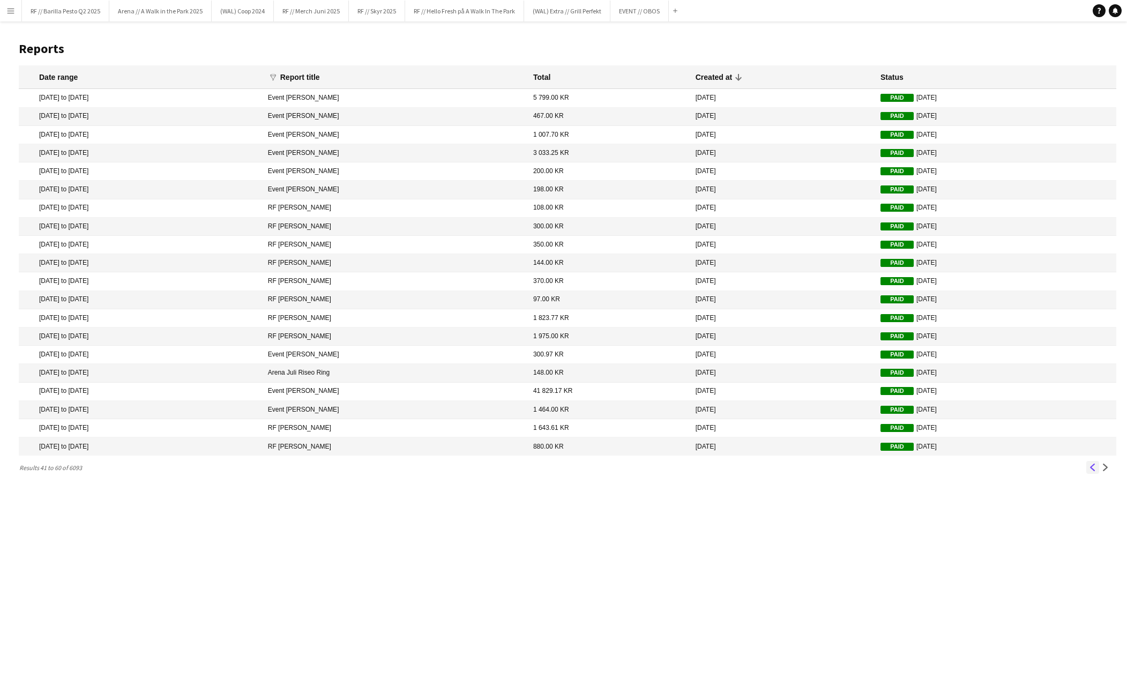
click at [1089, 470] on app-icon "Previous" at bounding box center [1093, 467] width 8 height 8
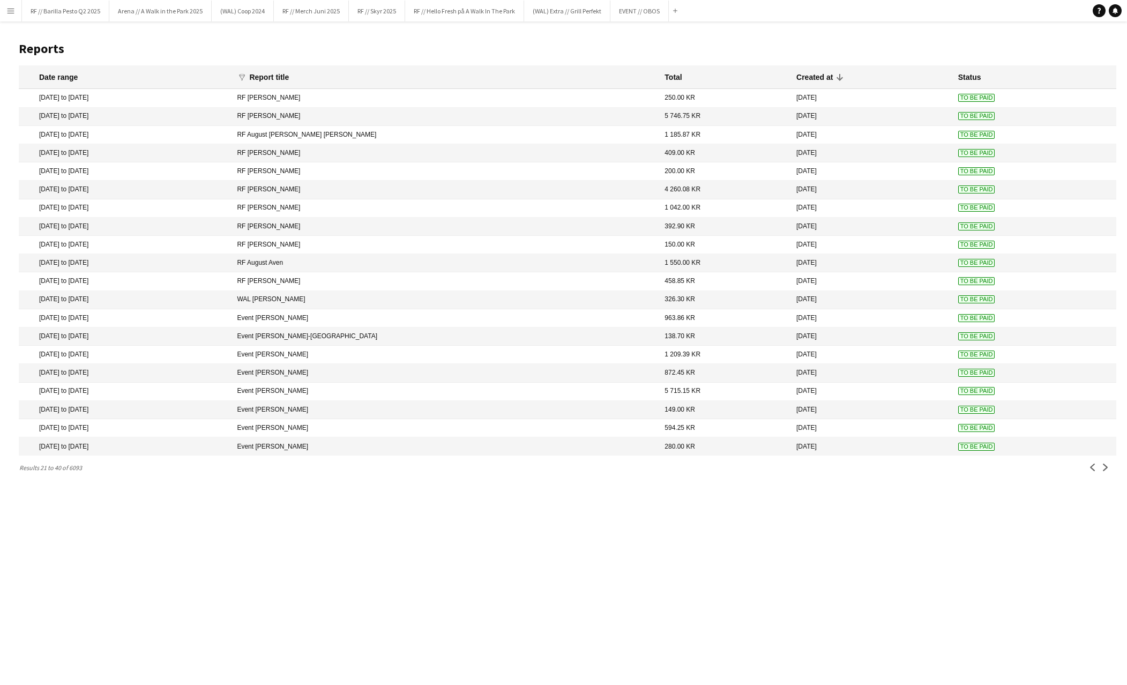
click at [960, 444] on span "To Be Paid" at bounding box center [976, 447] width 37 height 8
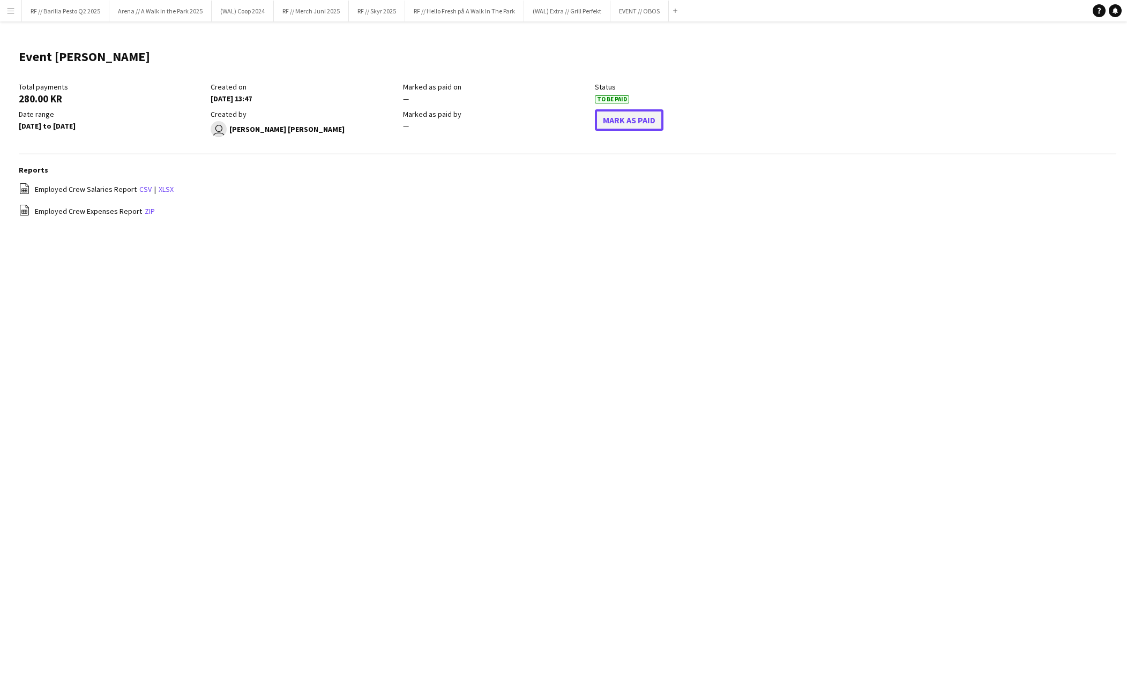
click at [607, 121] on button "Mark As Paid" at bounding box center [629, 119] width 69 height 21
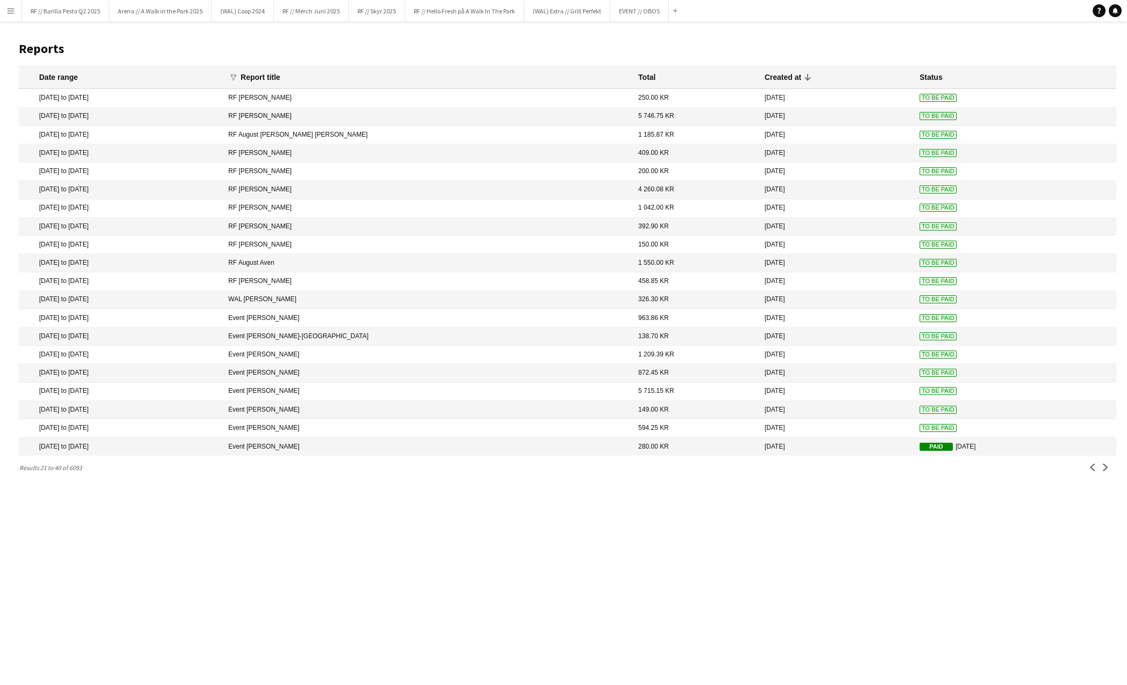
click at [919, 427] on span "To Be Paid" at bounding box center [937, 428] width 37 height 8
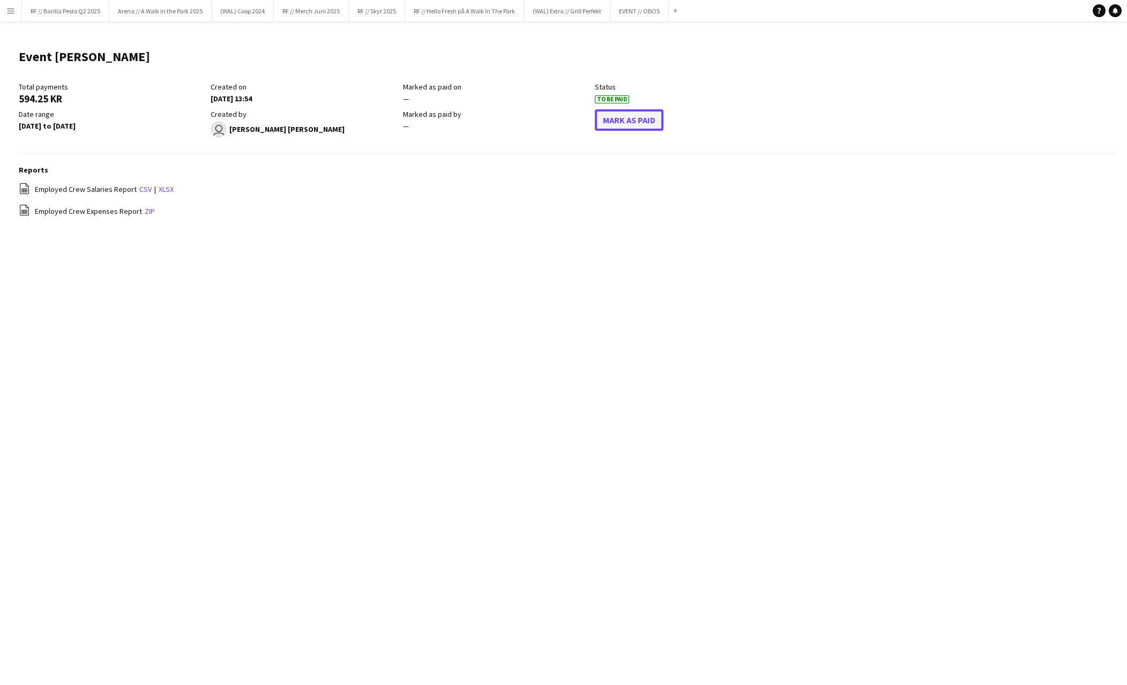
click at [612, 123] on button "Mark As Paid" at bounding box center [629, 119] width 69 height 21
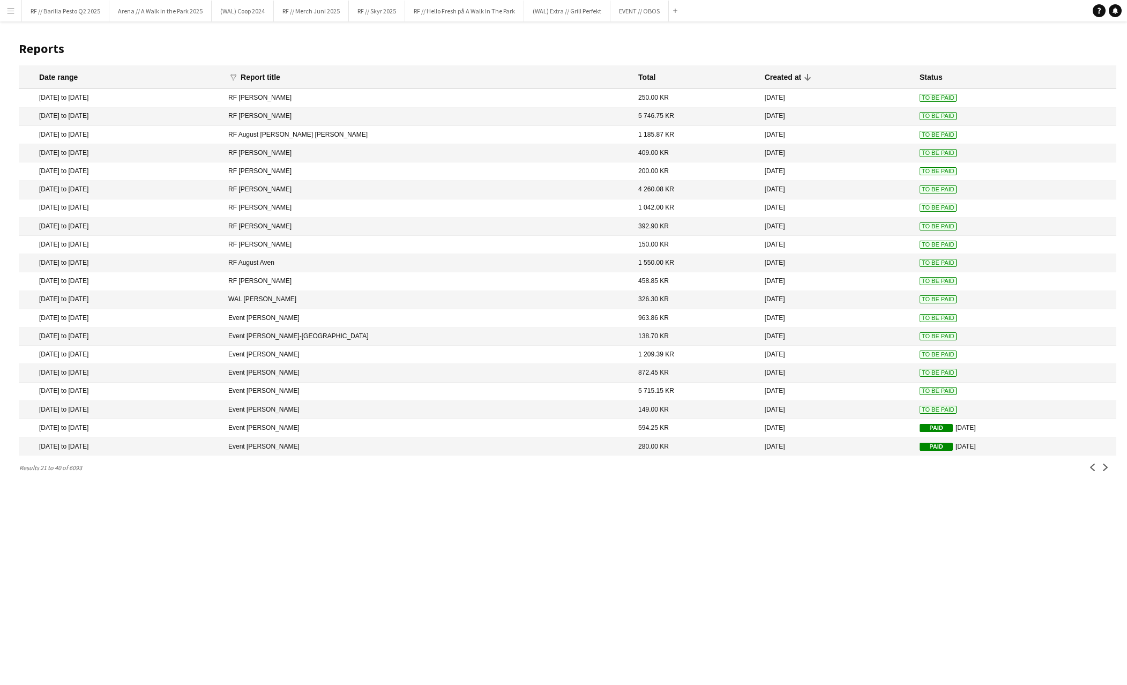
click at [919, 409] on span "To Be Paid" at bounding box center [937, 410] width 37 height 8
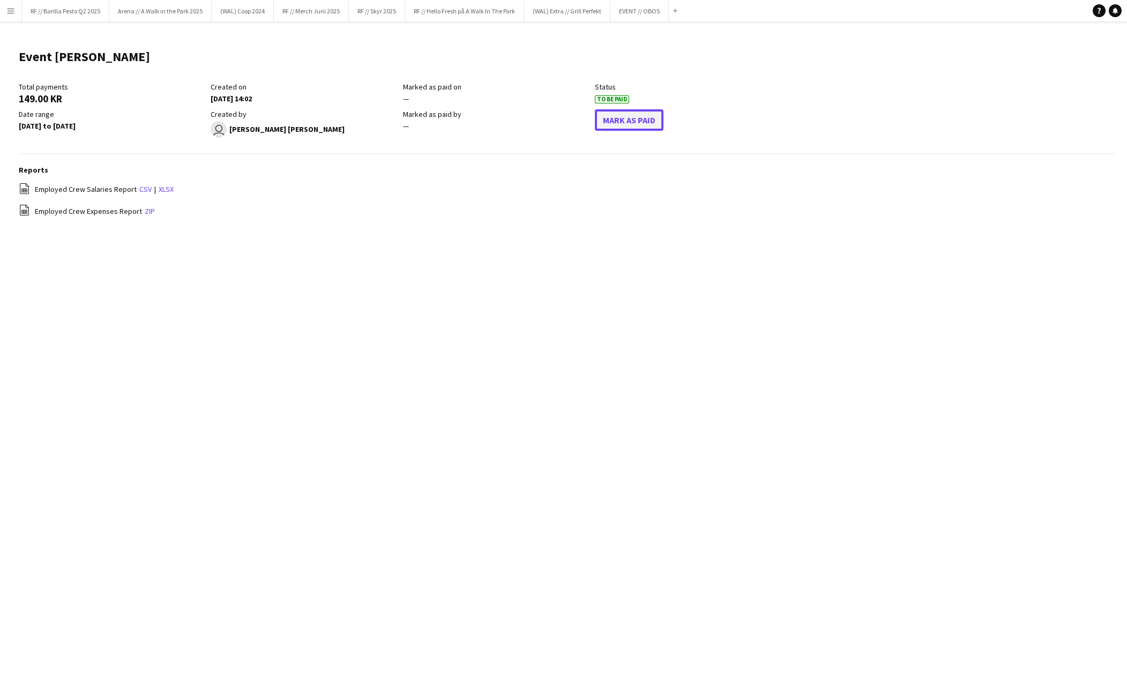
click at [610, 118] on button "Mark As Paid" at bounding box center [629, 119] width 69 height 21
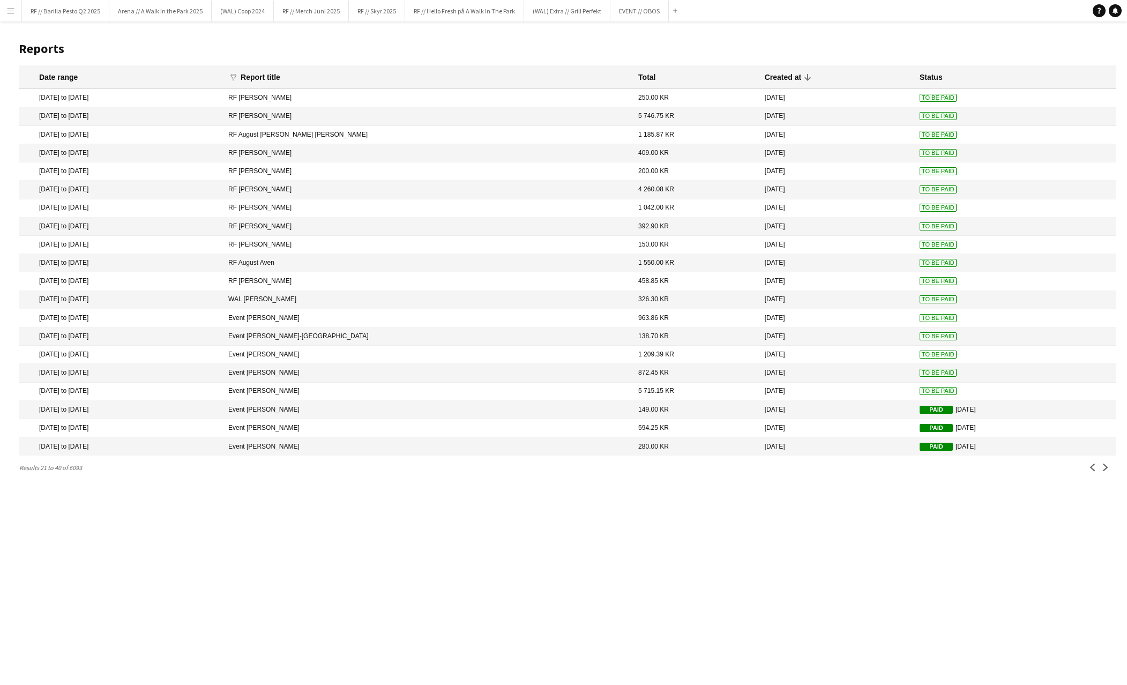
click at [919, 392] on span "To Be Paid" at bounding box center [937, 391] width 37 height 8
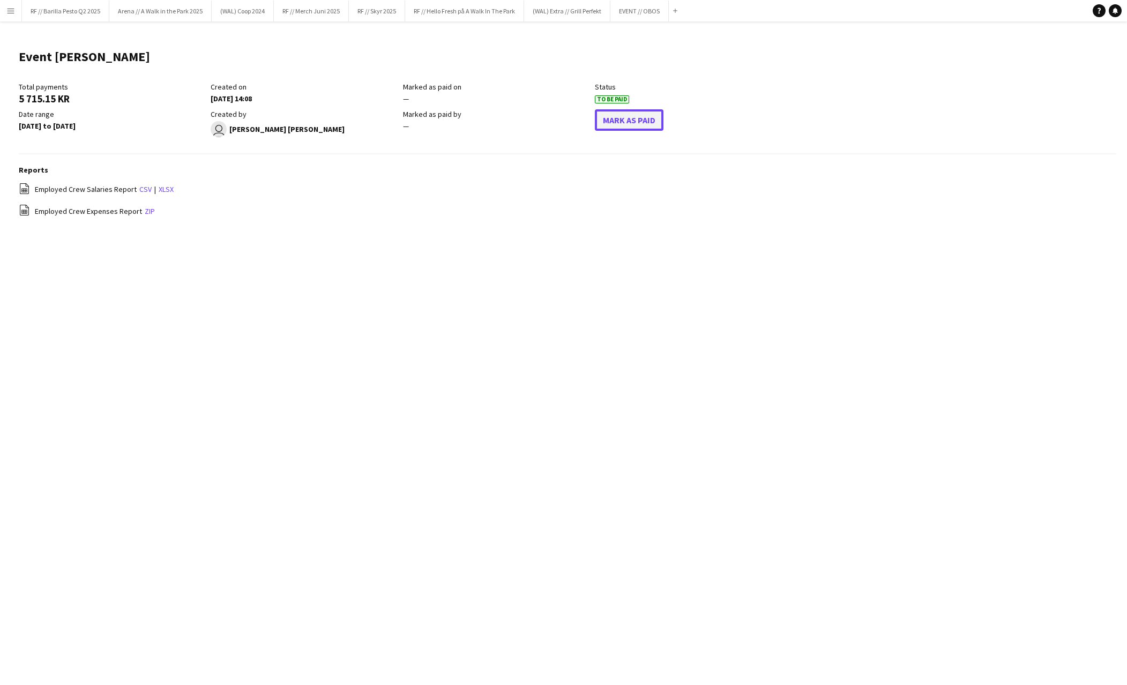
click at [635, 119] on button "Mark As Paid" at bounding box center [629, 119] width 69 height 21
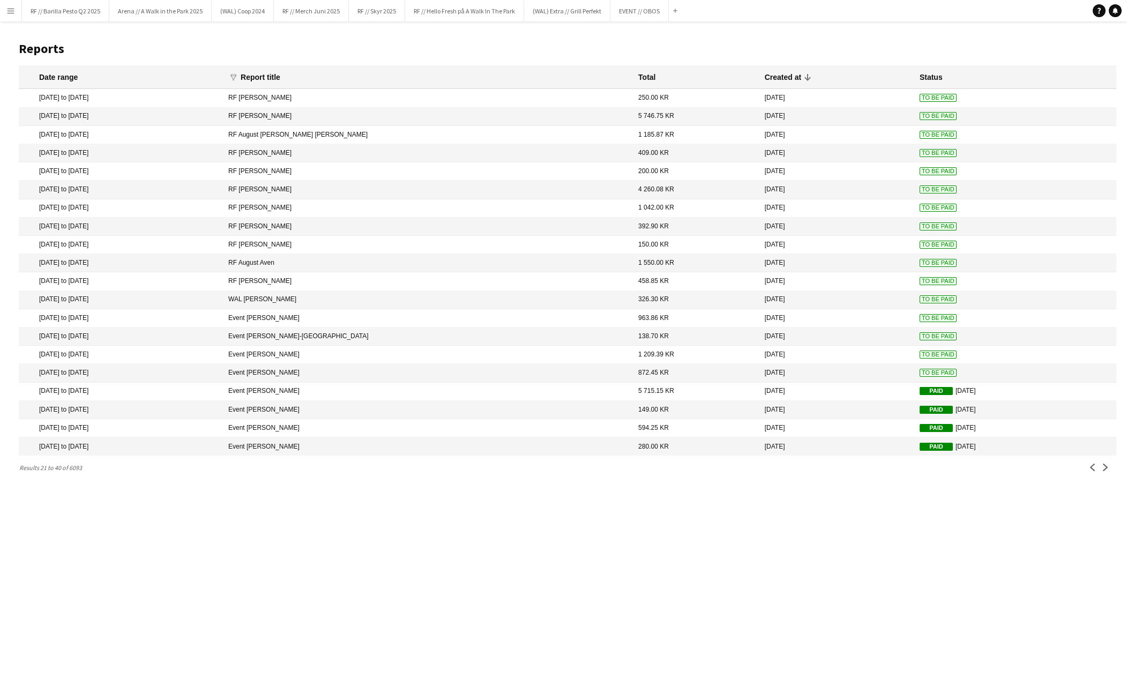
click at [919, 370] on span "To Be Paid" at bounding box center [937, 373] width 37 height 8
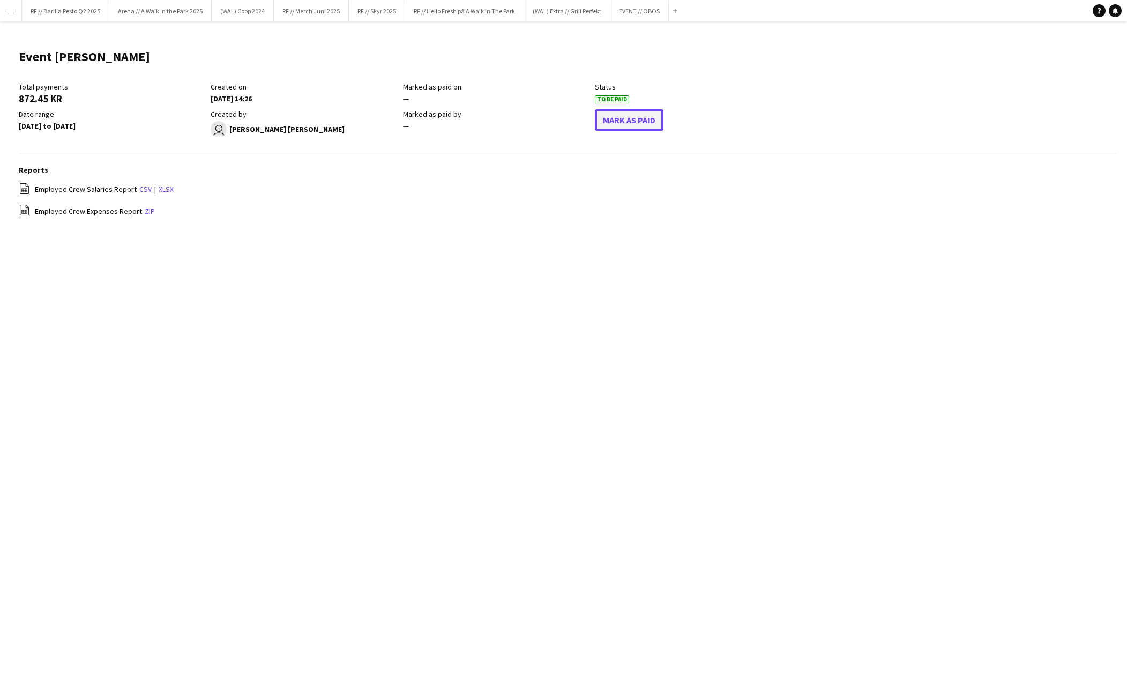
click at [649, 127] on button "Mark As Paid" at bounding box center [629, 119] width 69 height 21
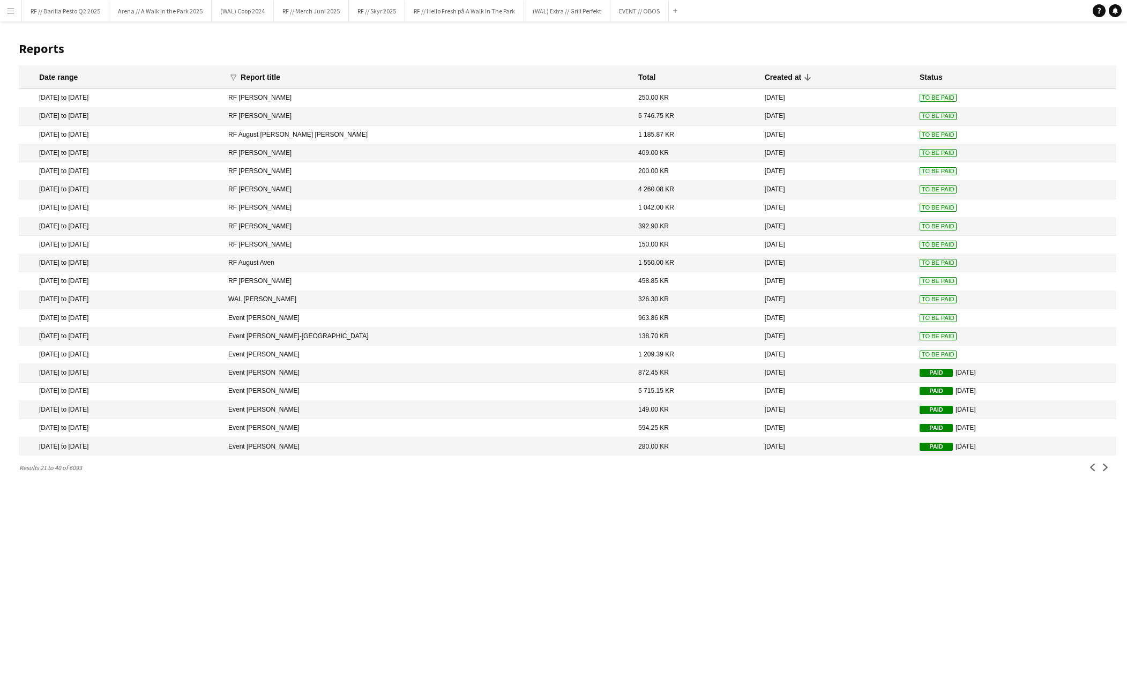
click at [919, 352] on span "To Be Paid" at bounding box center [937, 354] width 37 height 8
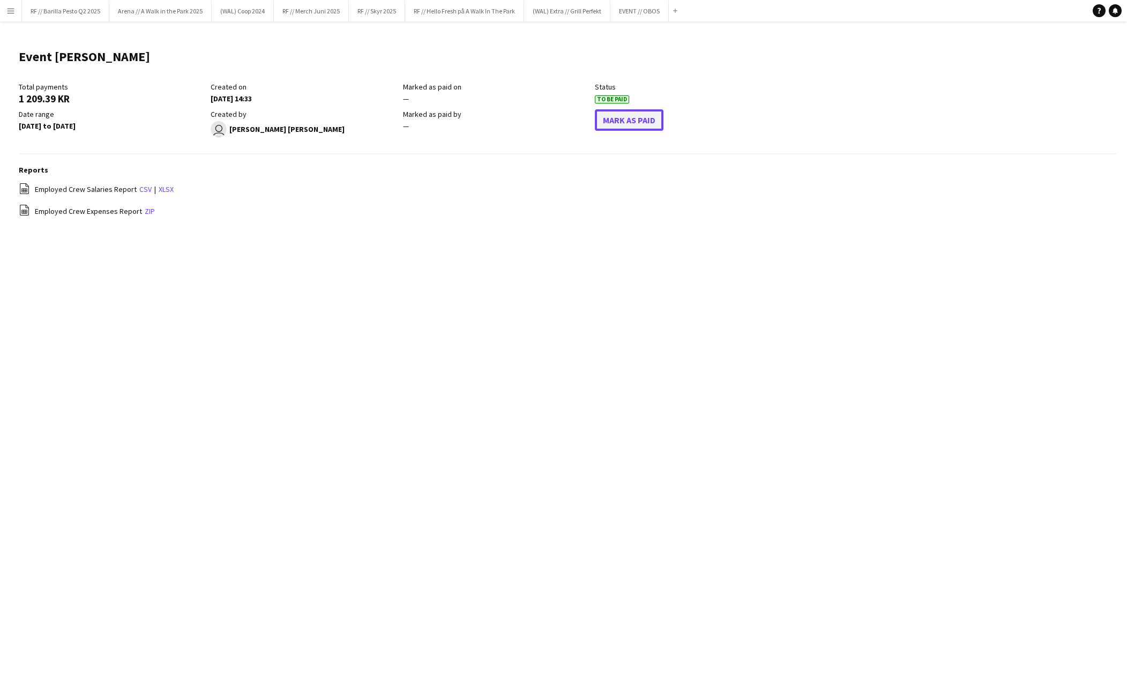
click at [617, 117] on button "Mark As Paid" at bounding box center [629, 119] width 69 height 21
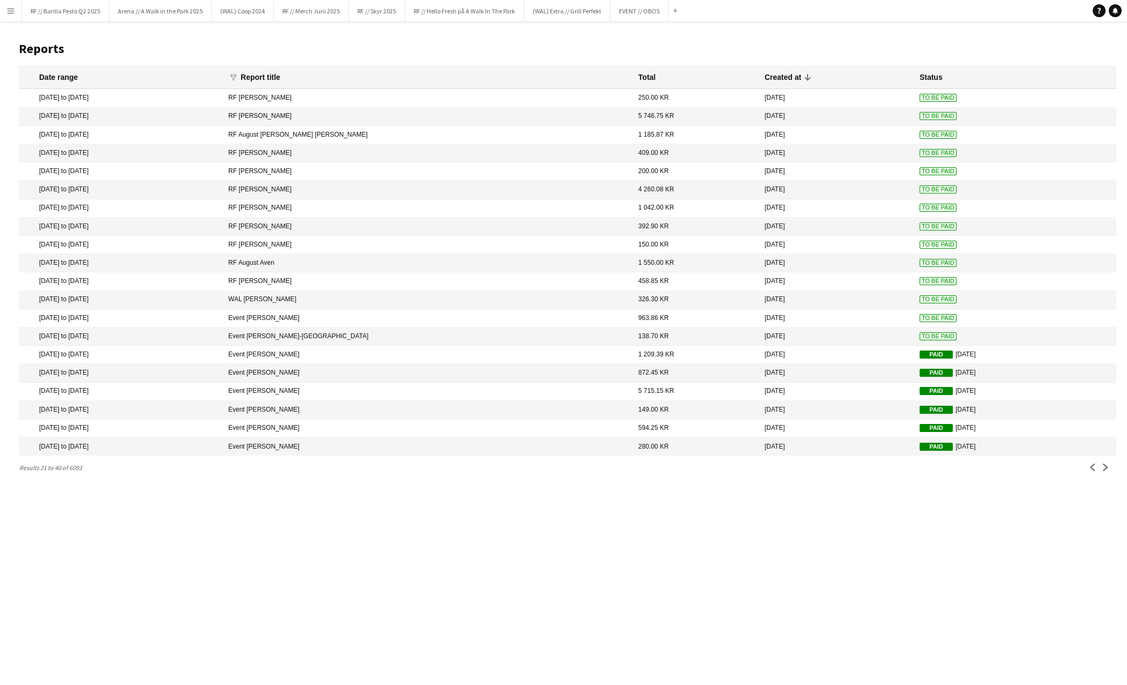
click at [919, 337] on span "To Be Paid" at bounding box center [937, 336] width 37 height 8
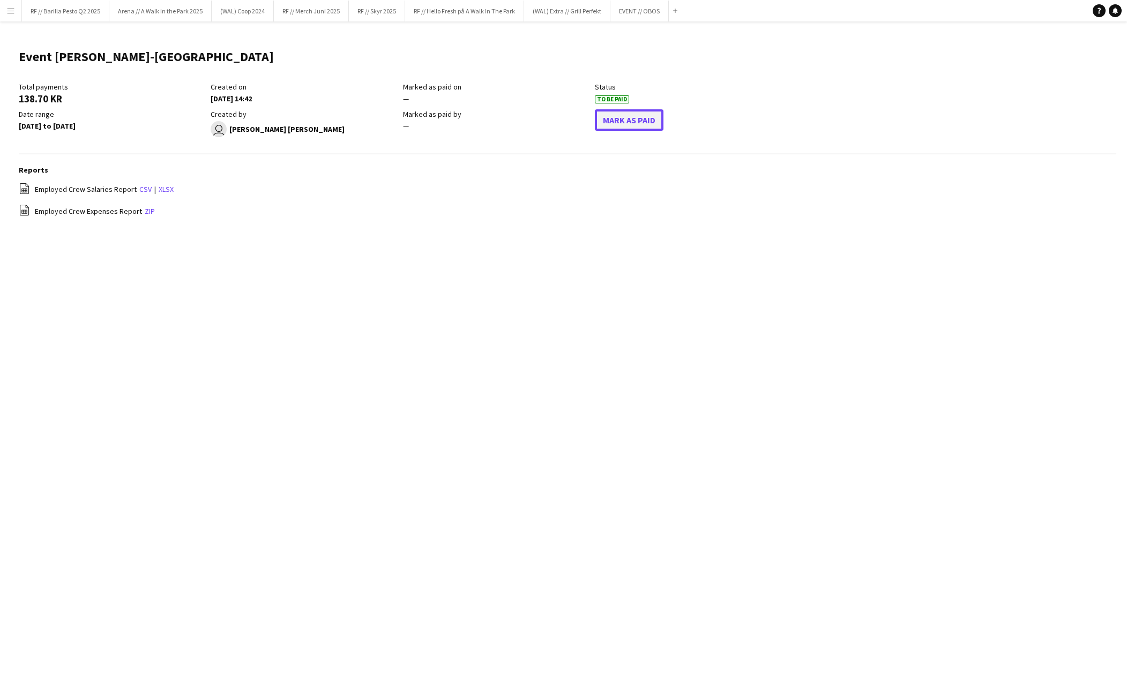
click at [656, 128] on button "Mark As Paid" at bounding box center [629, 119] width 69 height 21
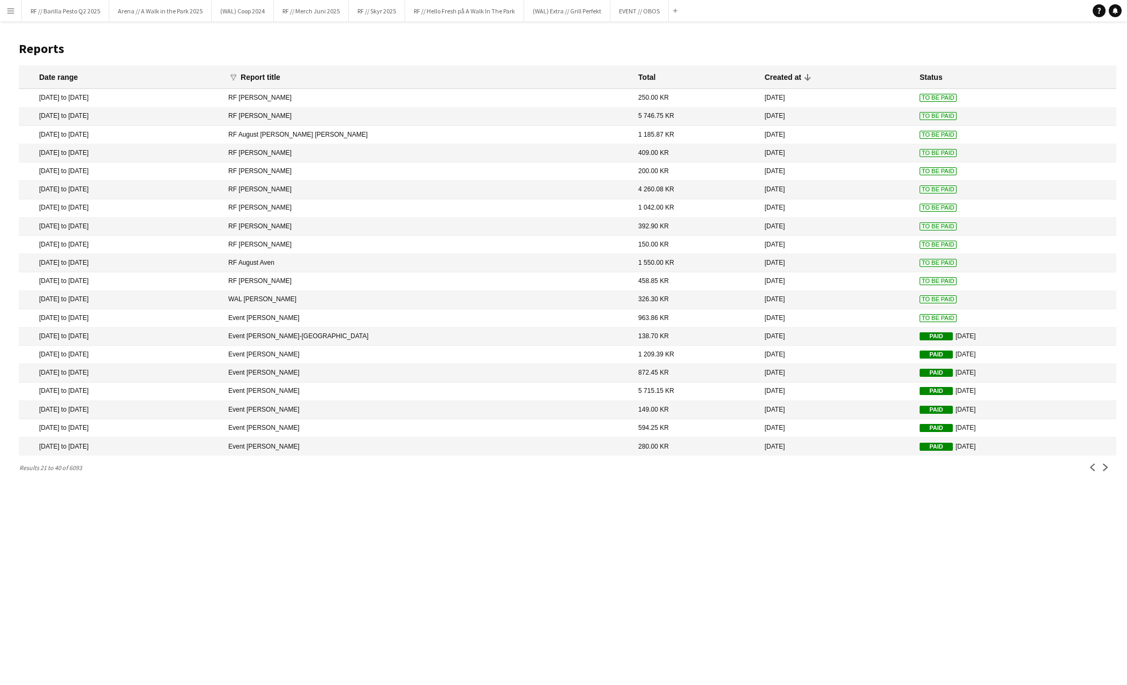
click at [919, 318] on span "To Be Paid" at bounding box center [937, 318] width 37 height 8
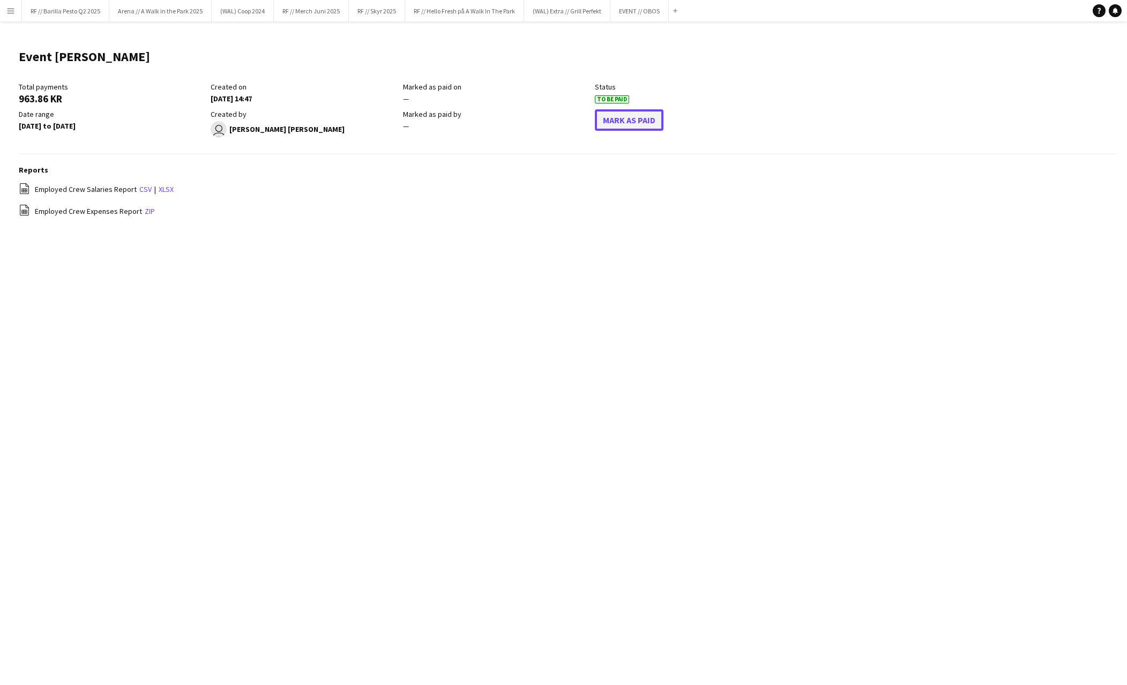
click at [634, 111] on button "Mark As Paid" at bounding box center [629, 119] width 69 height 21
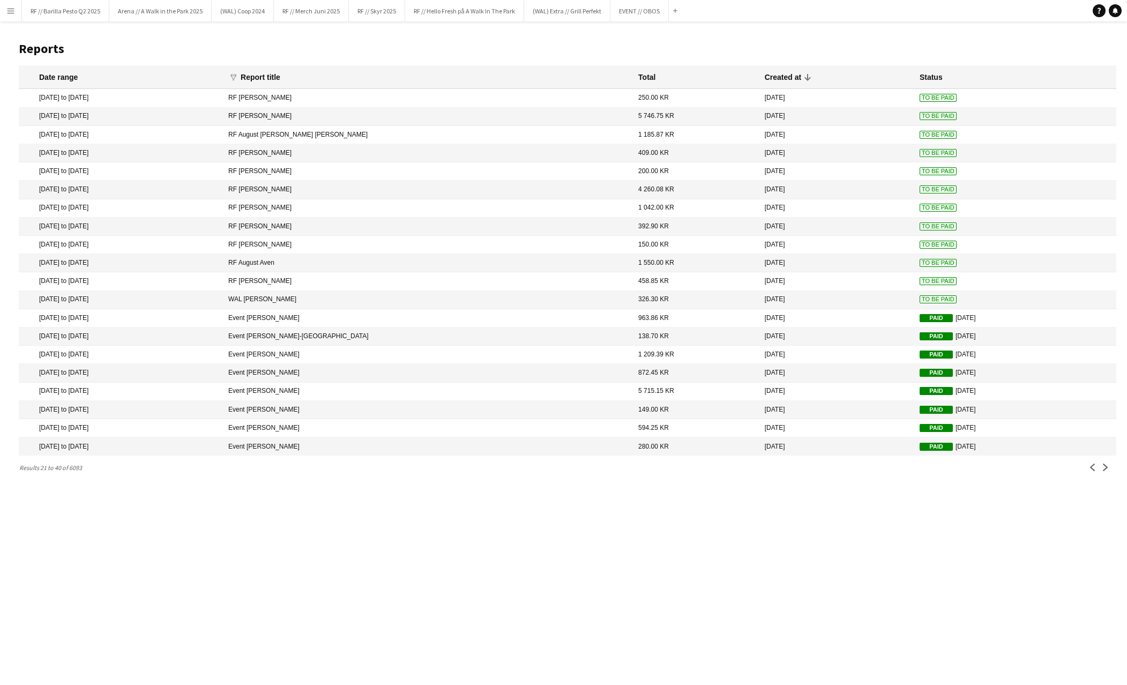
click at [919, 299] on span "To Be Paid" at bounding box center [937, 299] width 37 height 8
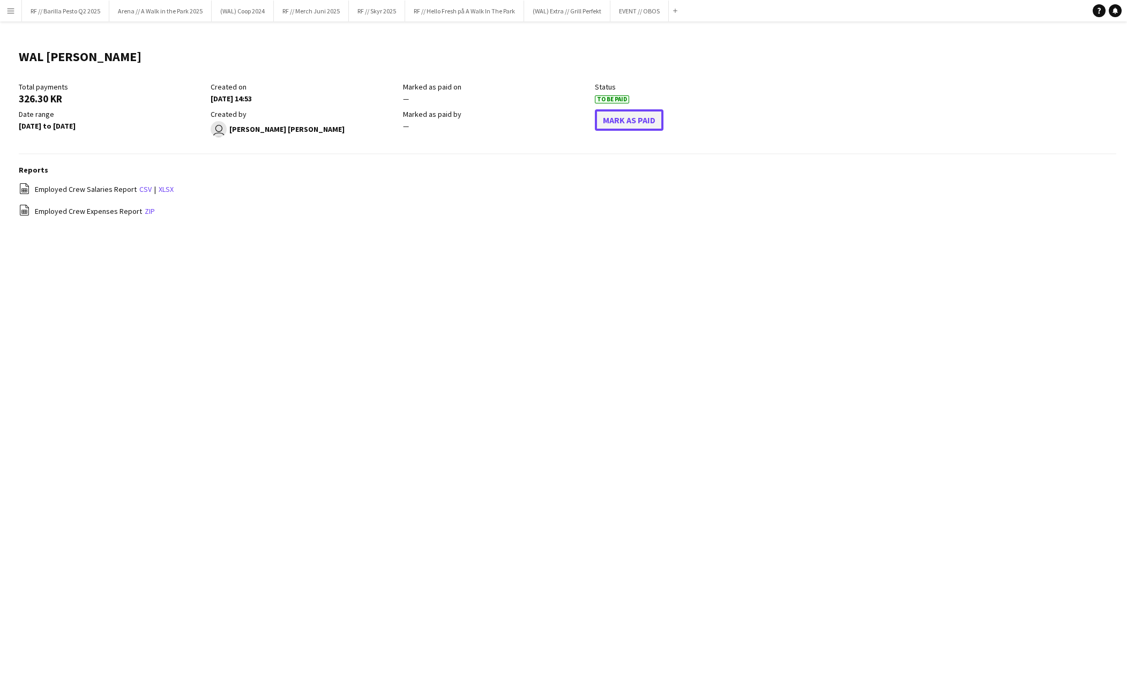
click at [626, 119] on button "Mark As Paid" at bounding box center [629, 119] width 69 height 21
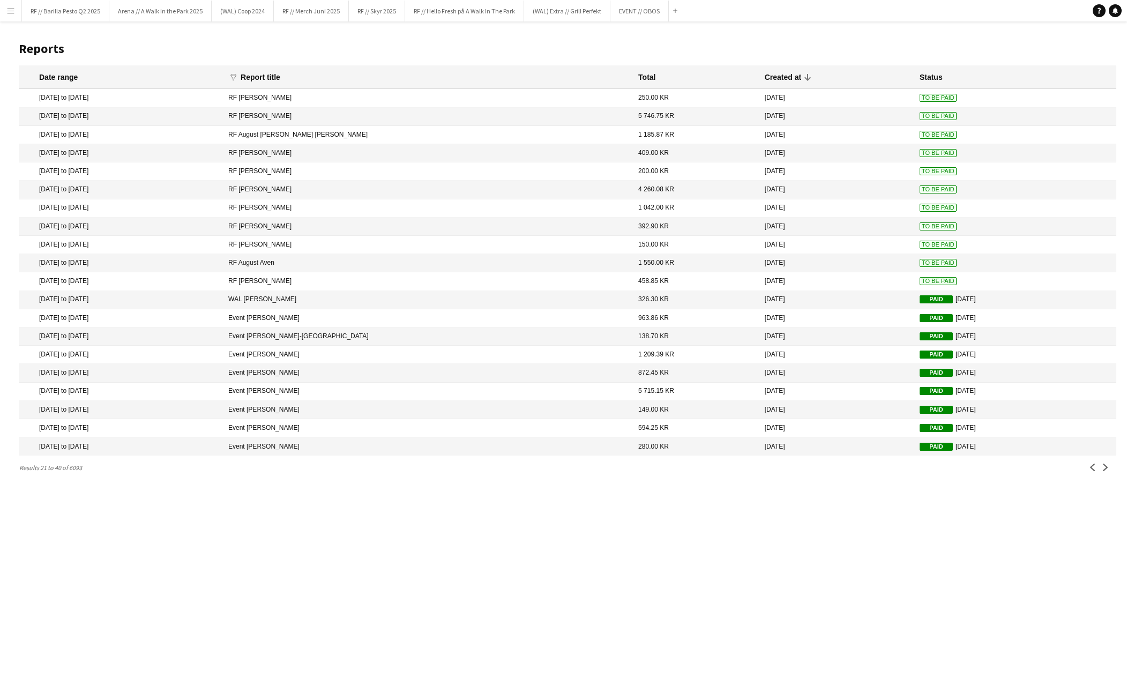
click at [914, 274] on mat-cell "To Be Paid" at bounding box center [1015, 281] width 202 height 18
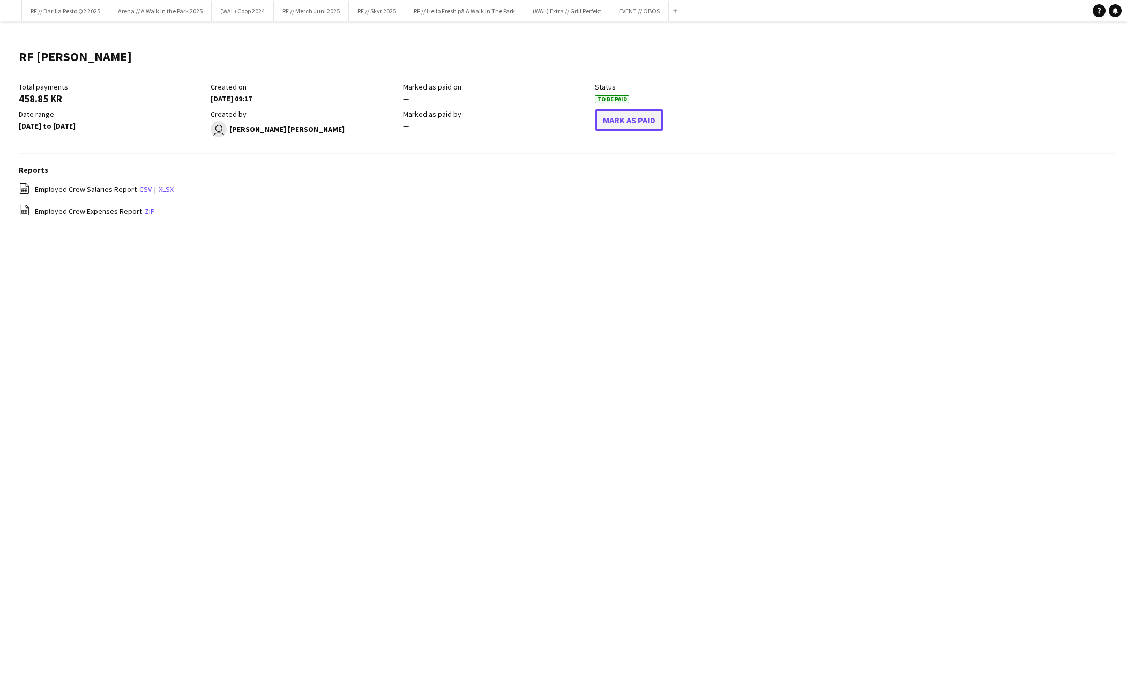
click at [630, 124] on button "Mark As Paid" at bounding box center [629, 119] width 69 height 21
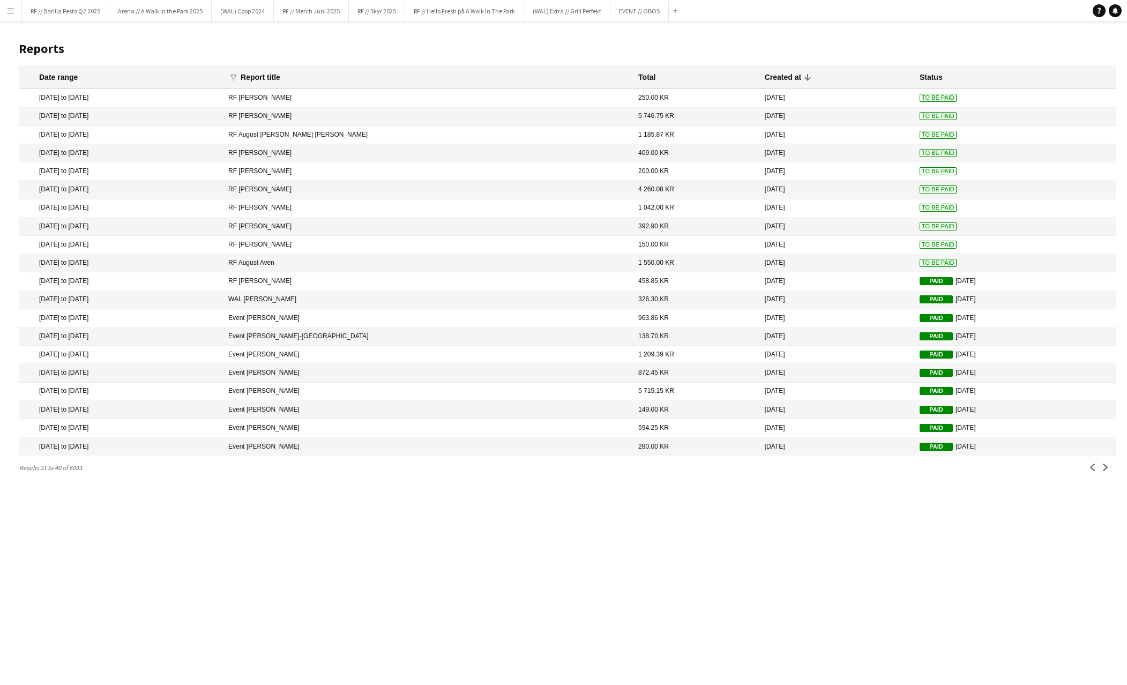
click at [919, 261] on span "To Be Paid" at bounding box center [937, 263] width 37 height 8
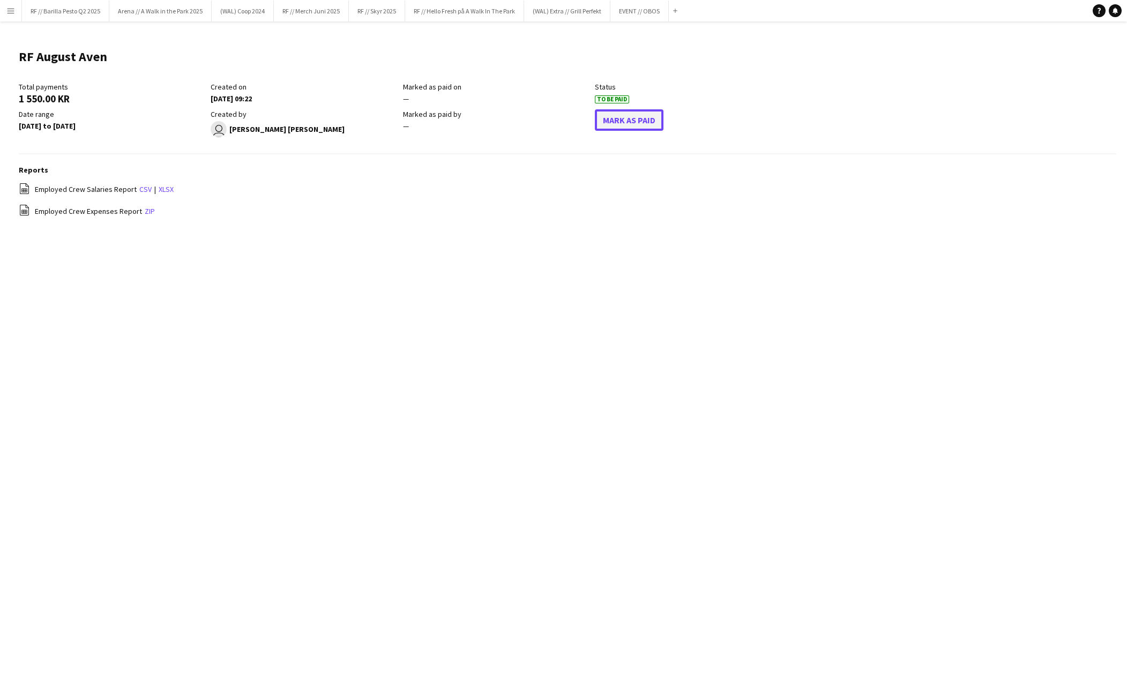
click at [617, 116] on button "Mark As Paid" at bounding box center [629, 119] width 69 height 21
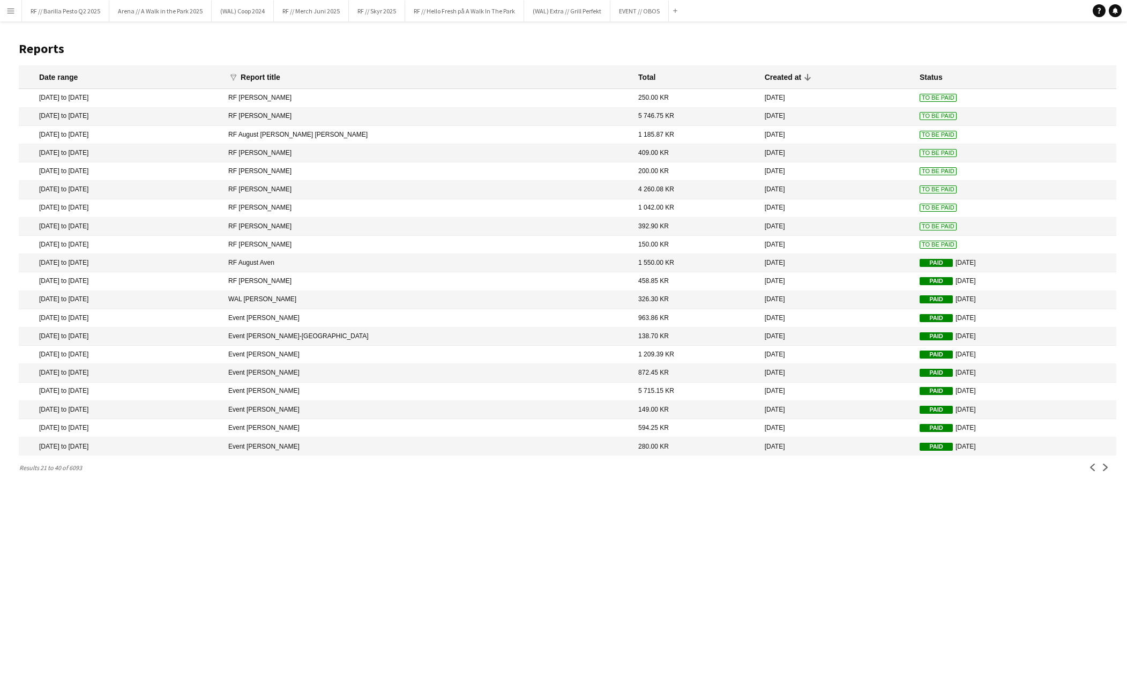
click at [919, 242] on span "To Be Paid" at bounding box center [937, 245] width 37 height 8
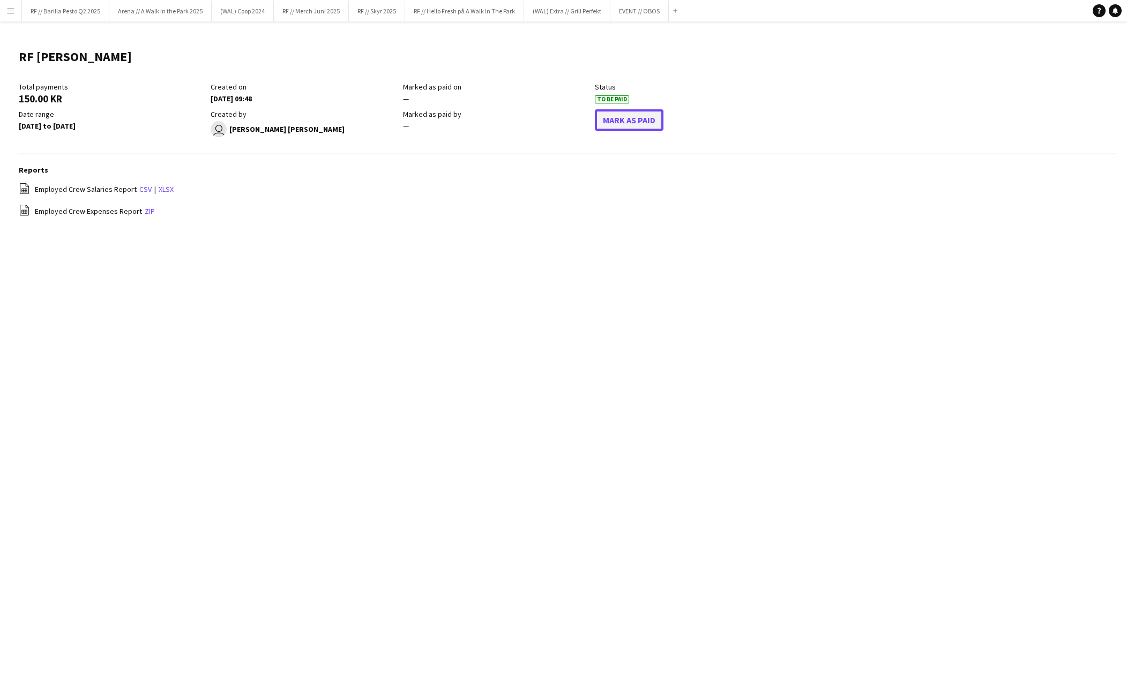
click at [630, 118] on button "Mark As Paid" at bounding box center [629, 119] width 69 height 21
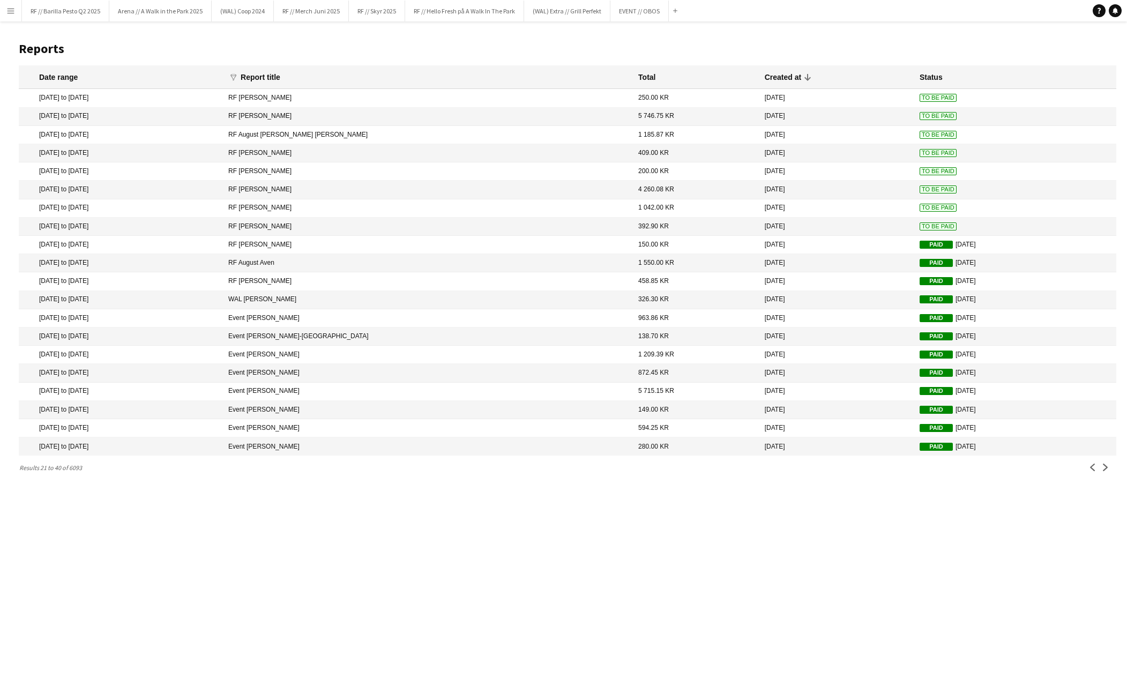
click at [919, 226] on span "To Be Paid" at bounding box center [937, 226] width 37 height 8
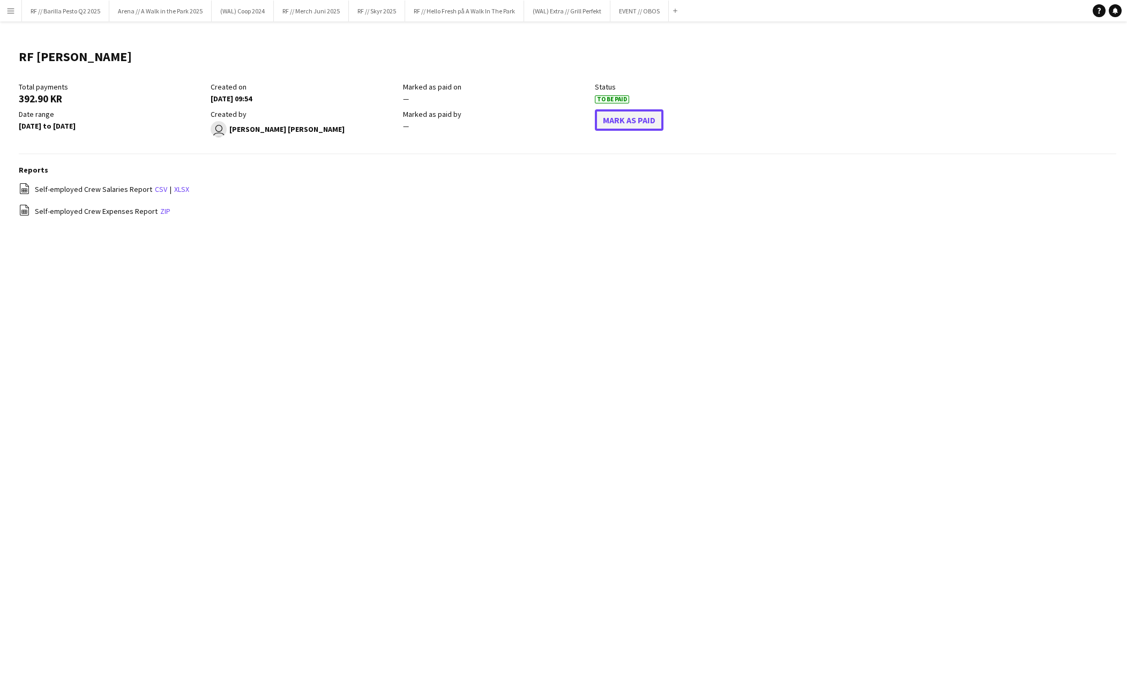
click at [611, 117] on button "Mark As Paid" at bounding box center [629, 119] width 69 height 21
